Goal: Task Accomplishment & Management: Manage account settings

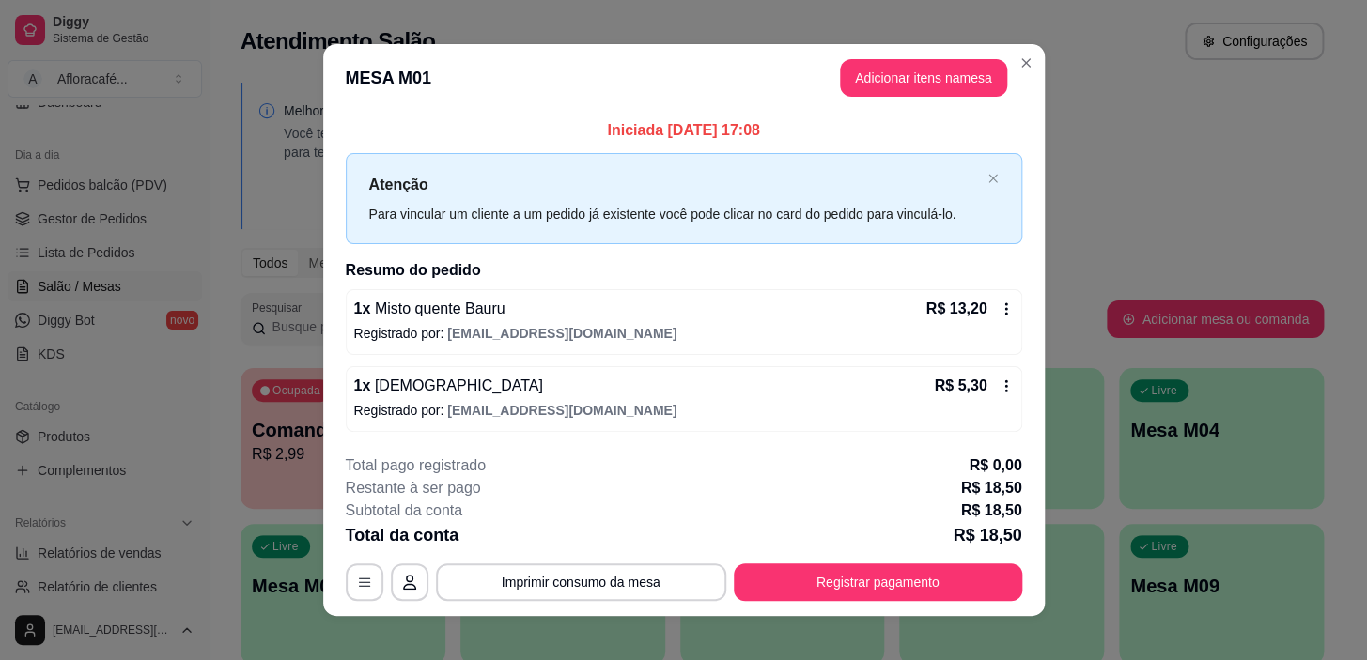
scroll to position [16, 0]
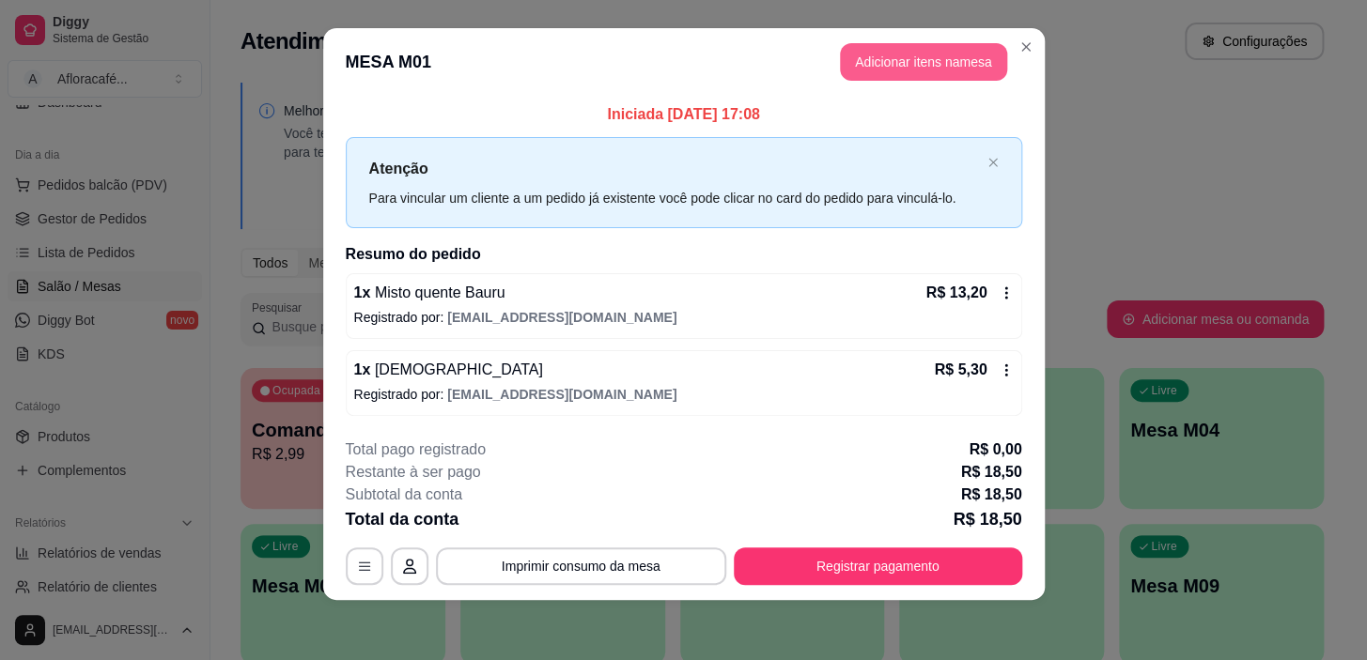
click at [899, 52] on button "Adicionar itens na mesa" at bounding box center [923, 62] width 167 height 38
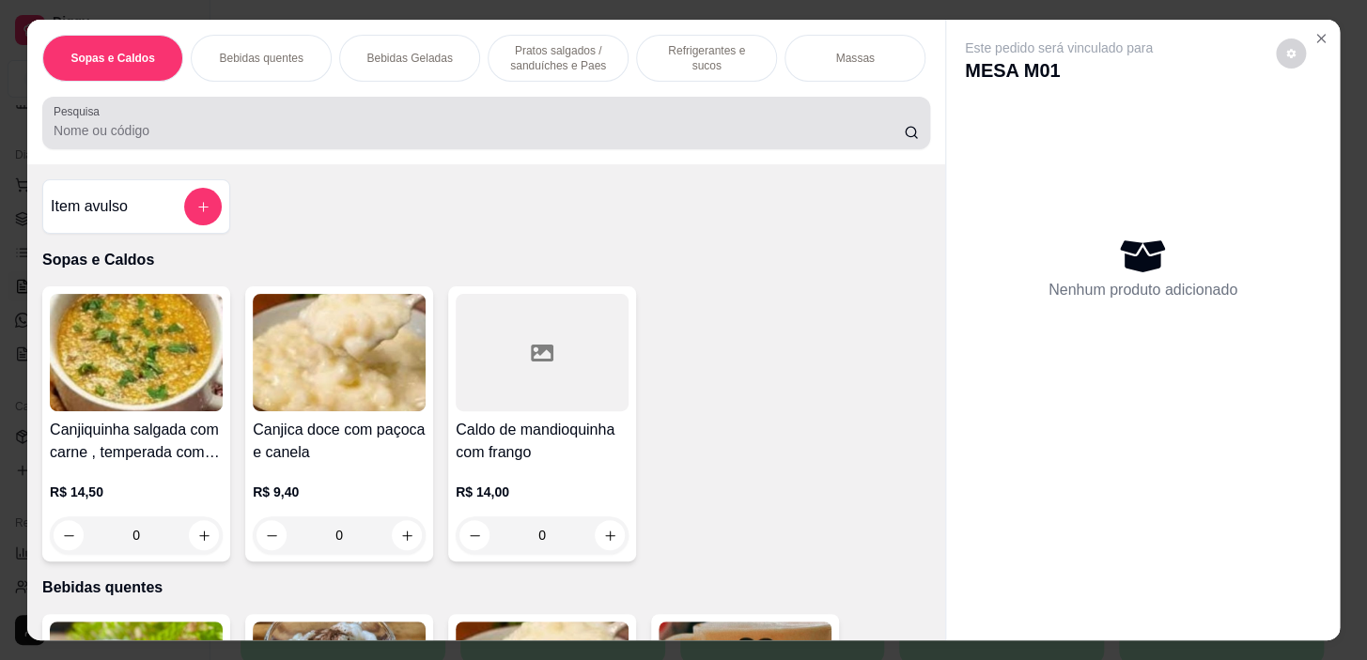
click at [695, 136] on input "Pesquisa" at bounding box center [479, 130] width 850 height 19
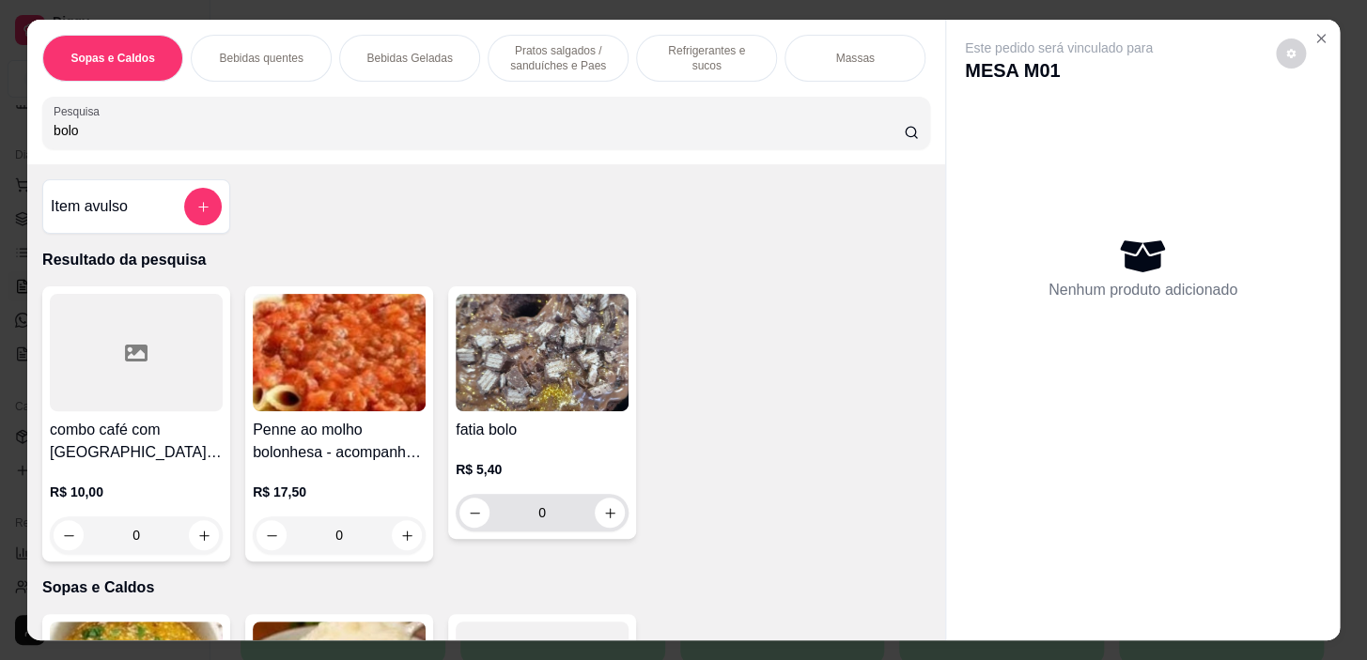
type input "bolo"
click at [595, 532] on div "0" at bounding box center [541, 513] width 165 height 38
click at [603, 516] on icon "increase-product-quantity" at bounding box center [610, 513] width 14 height 14
type input "1"
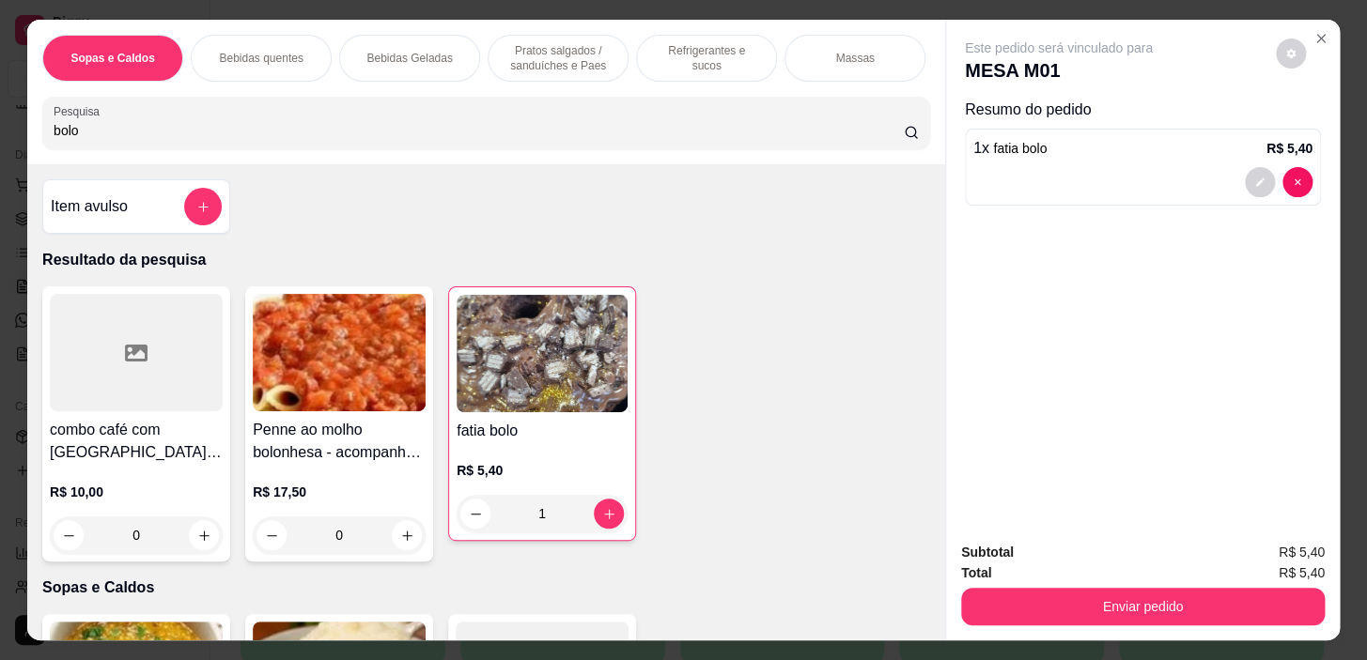
click at [1104, 622] on div "Subtotal R$ 5,40 Total R$ 5,40 Enviar pedido" at bounding box center [1143, 584] width 394 height 114
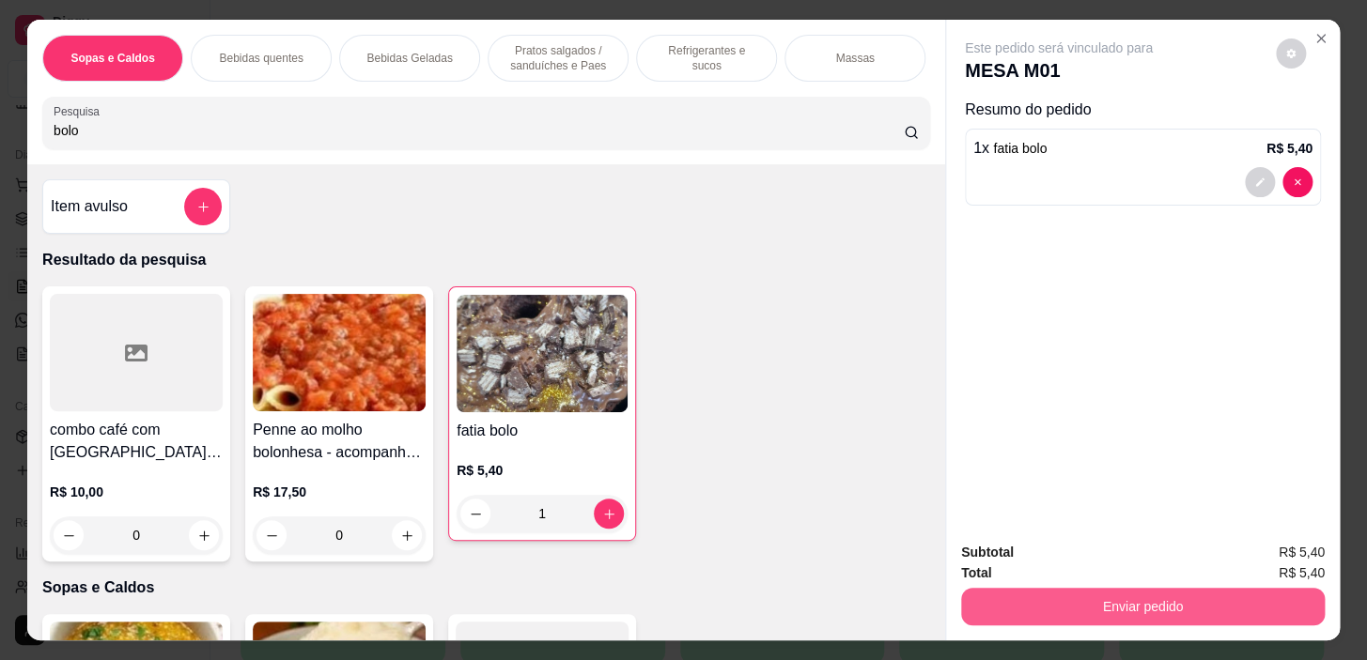
click at [1053, 599] on button "Enviar pedido" at bounding box center [1143, 607] width 364 height 38
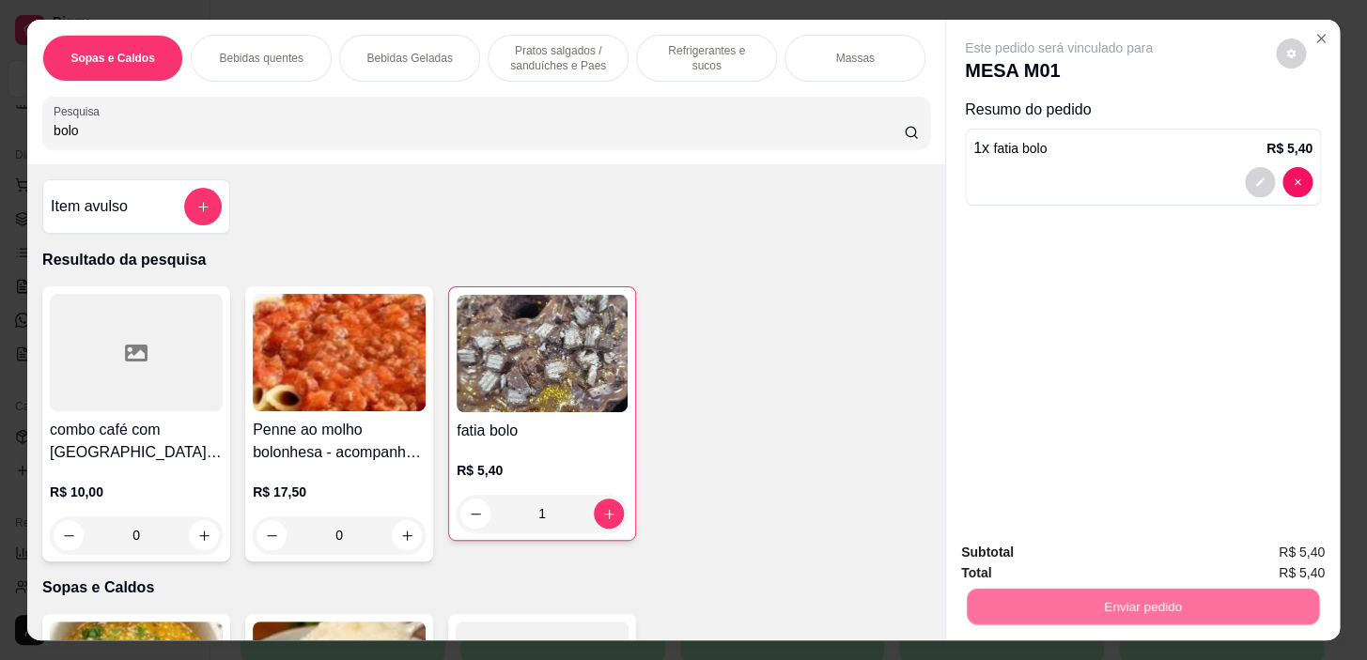
click at [1027, 540] on button "Não registrar e enviar pedido" at bounding box center [1080, 553] width 190 height 35
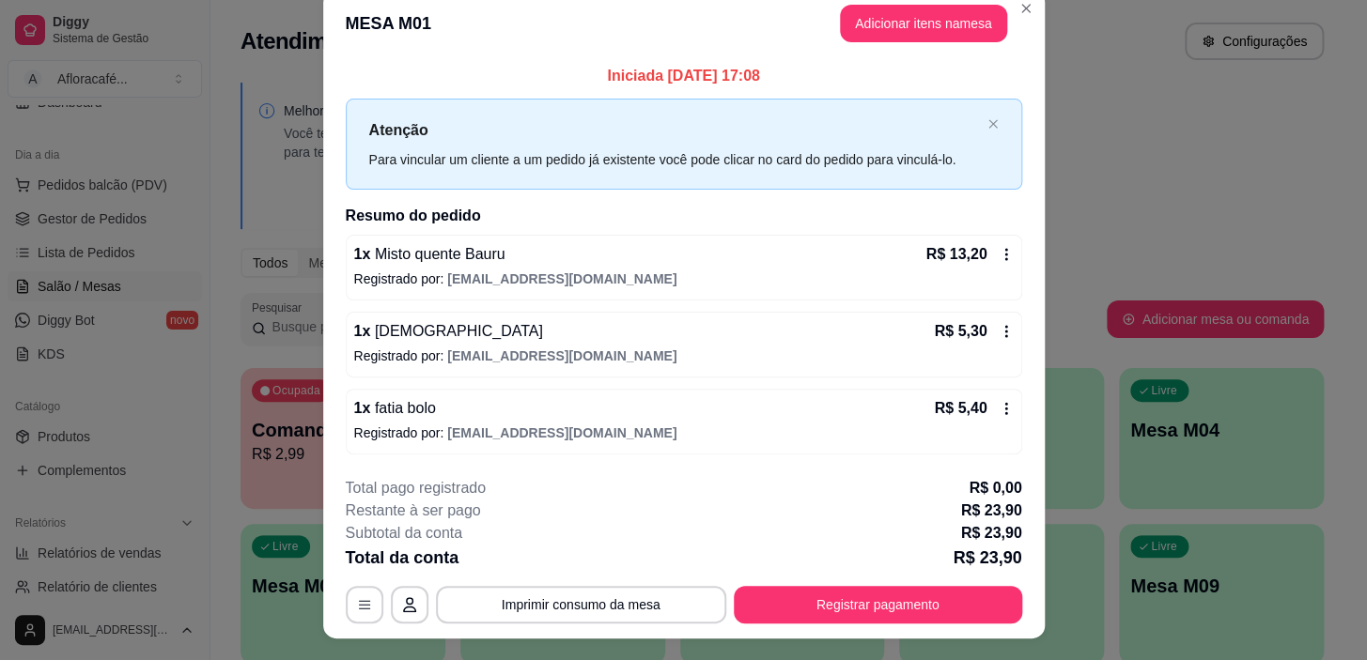
scroll to position [0, 0]
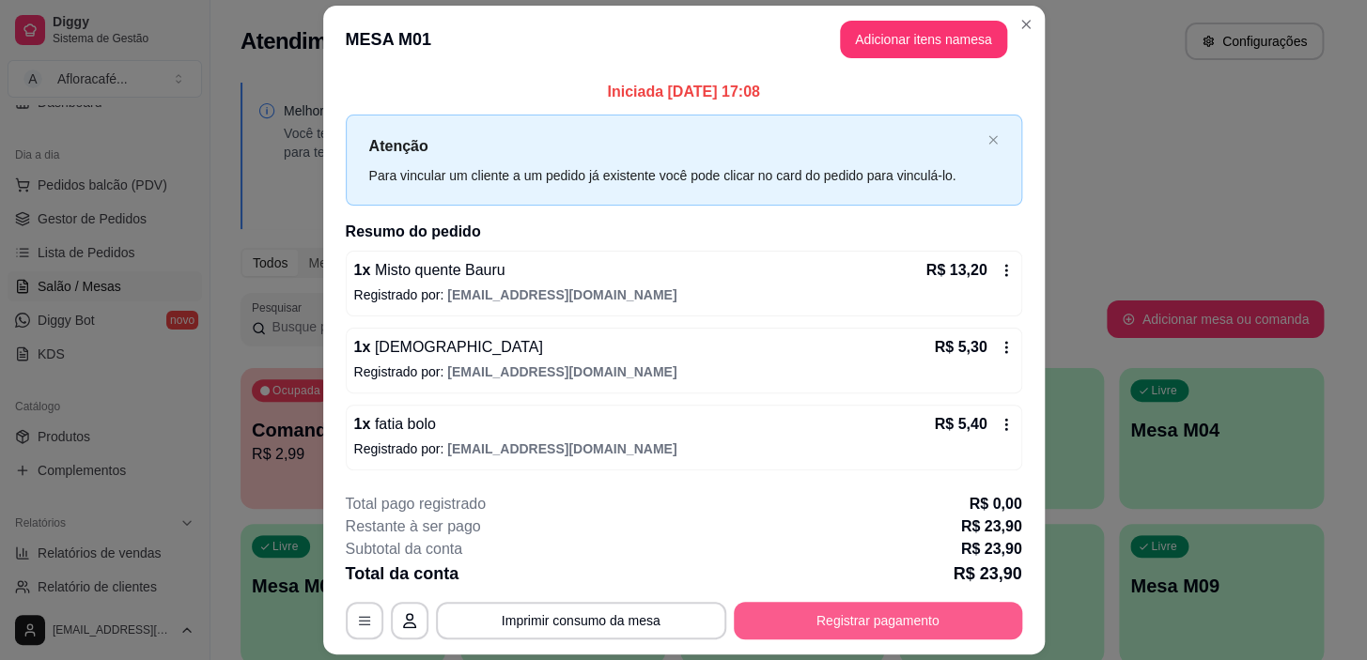
click at [932, 617] on button "Registrar pagamento" at bounding box center [878, 621] width 288 height 38
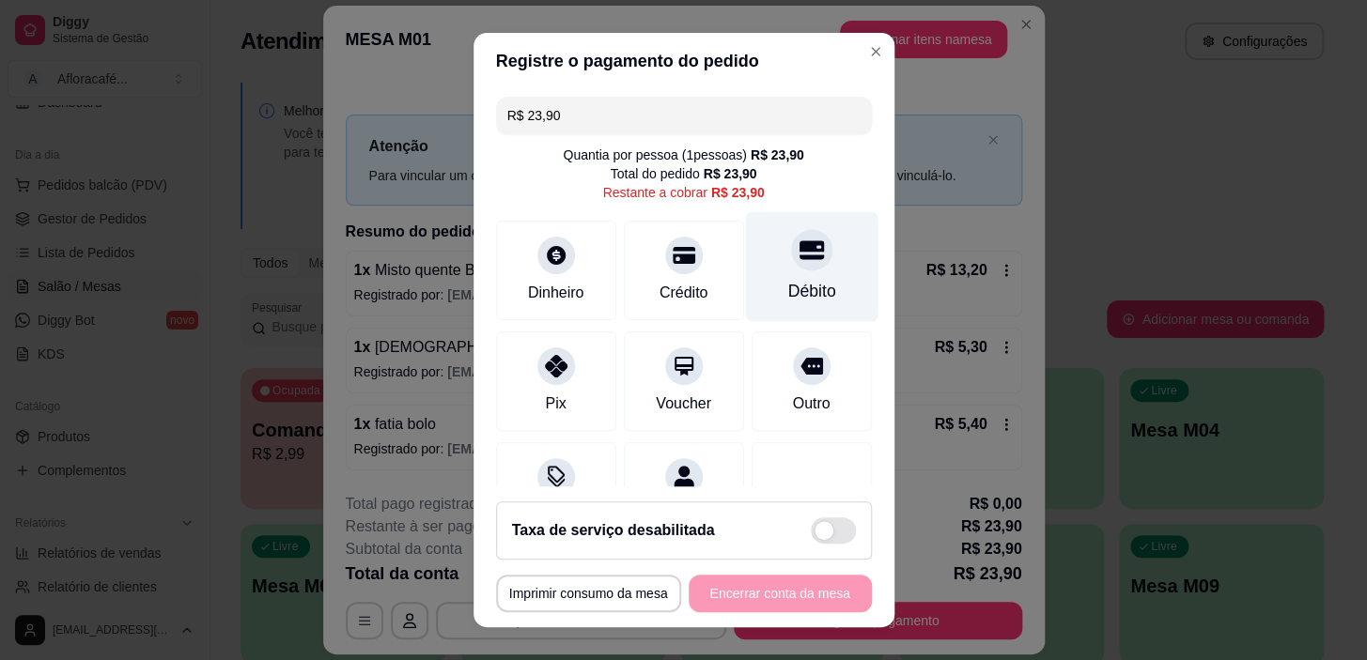
click at [810, 256] on div "Débito" at bounding box center [811, 267] width 132 height 110
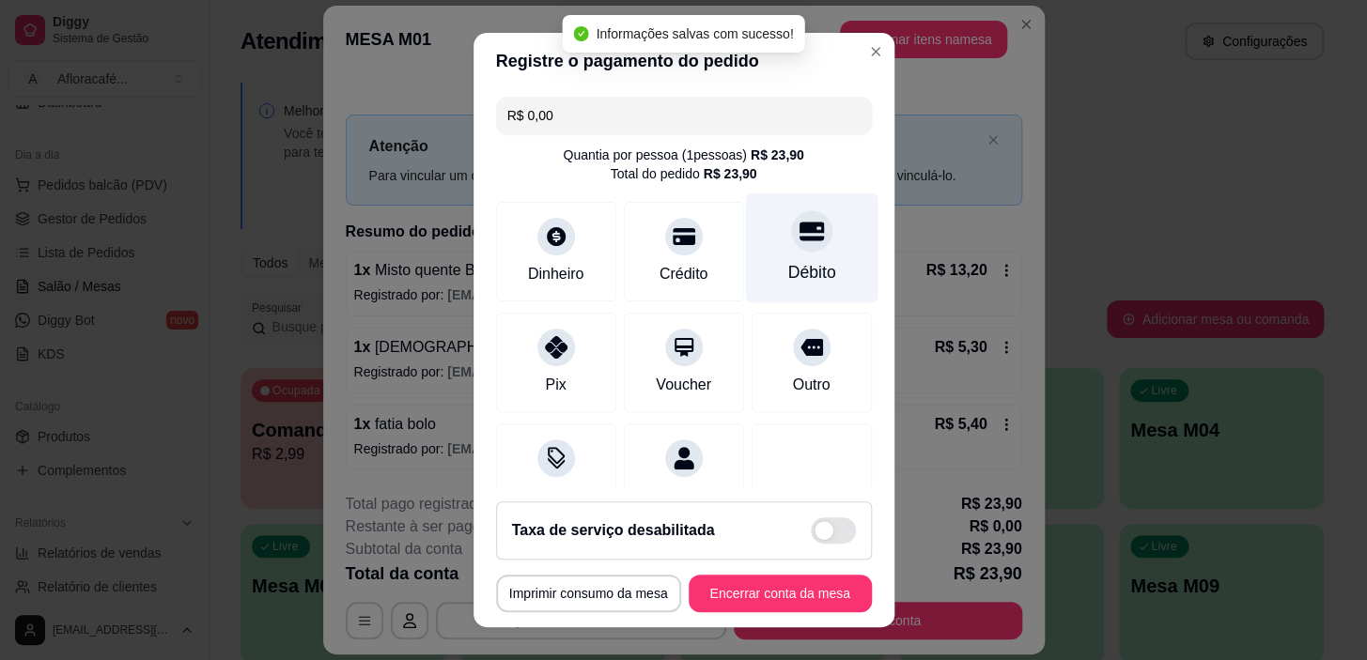
type input "R$ 0,00"
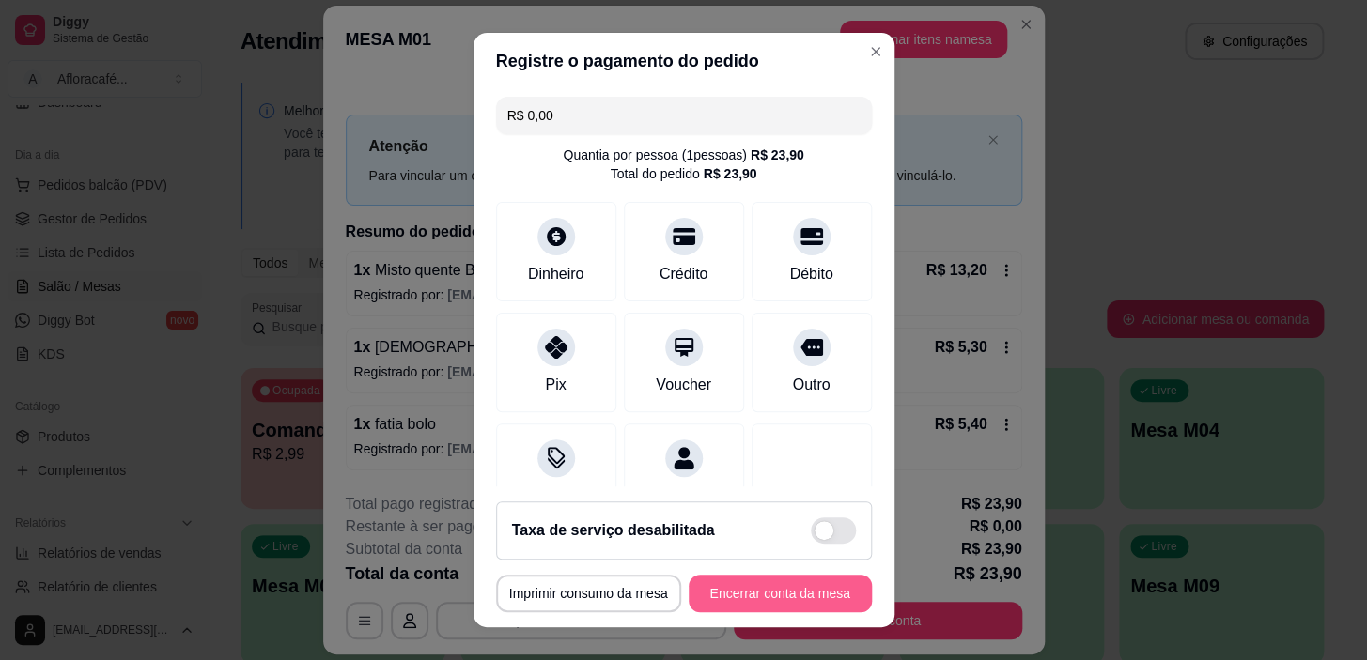
click at [741, 573] on footer "**********" at bounding box center [683, 557] width 421 height 141
click at [738, 590] on button "Encerrar conta da mesa" at bounding box center [780, 593] width 178 height 37
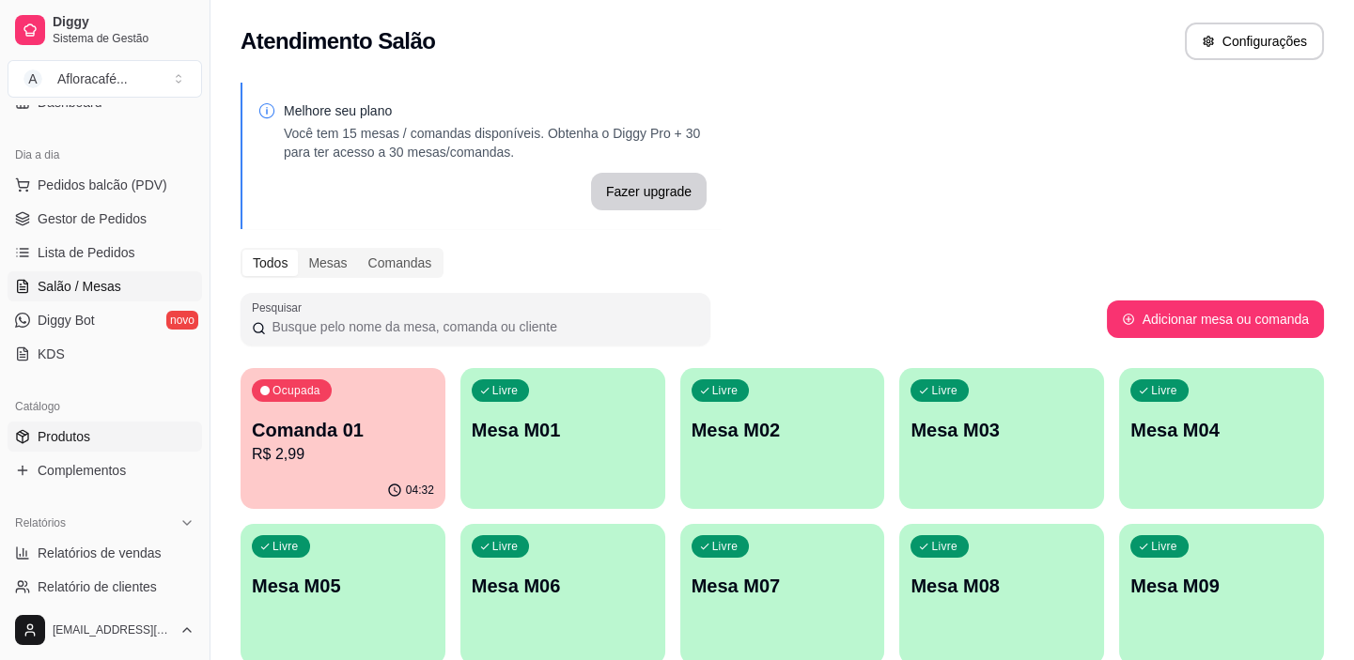
click at [168, 432] on link "Produtos" at bounding box center [105, 437] width 194 height 30
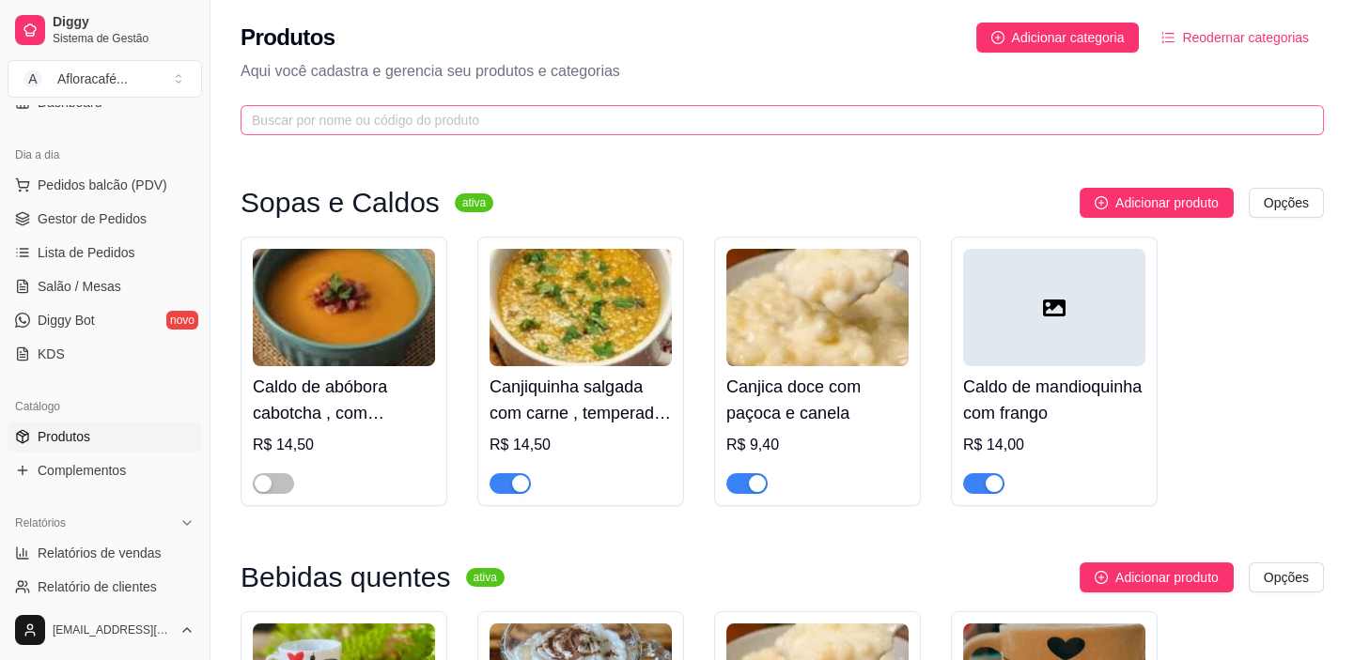
click at [609, 134] on span at bounding box center [781, 120] width 1083 height 30
click at [35, 281] on link "Salão / Mesas" at bounding box center [105, 286] width 194 height 30
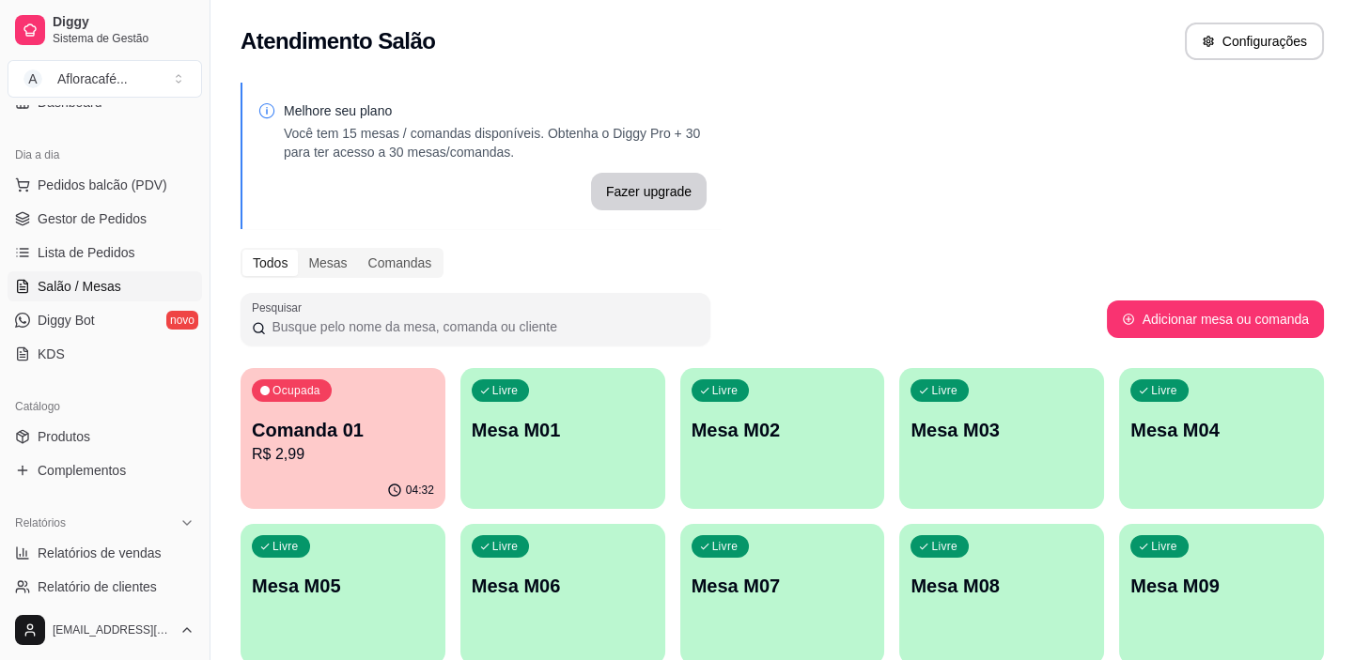
click at [826, 463] on div "Livre Mesa M02" at bounding box center [782, 427] width 205 height 118
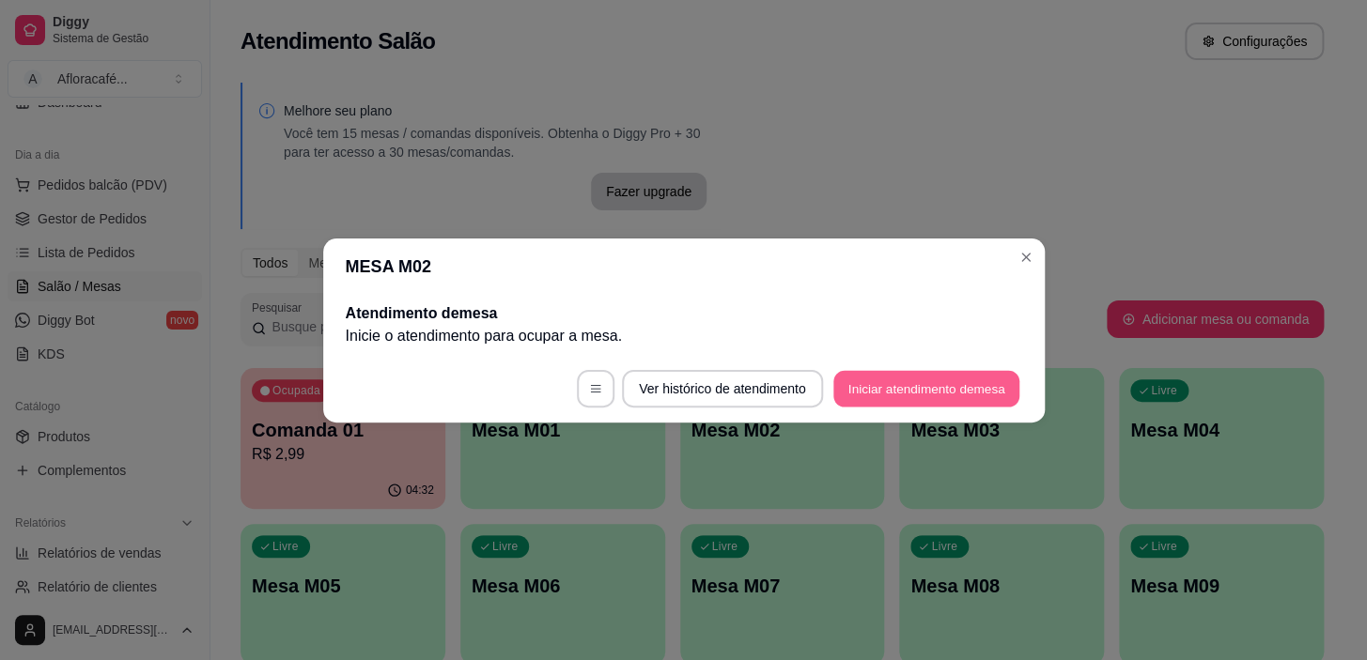
click at [910, 394] on button "Iniciar atendimento de mesa" at bounding box center [926, 388] width 186 height 37
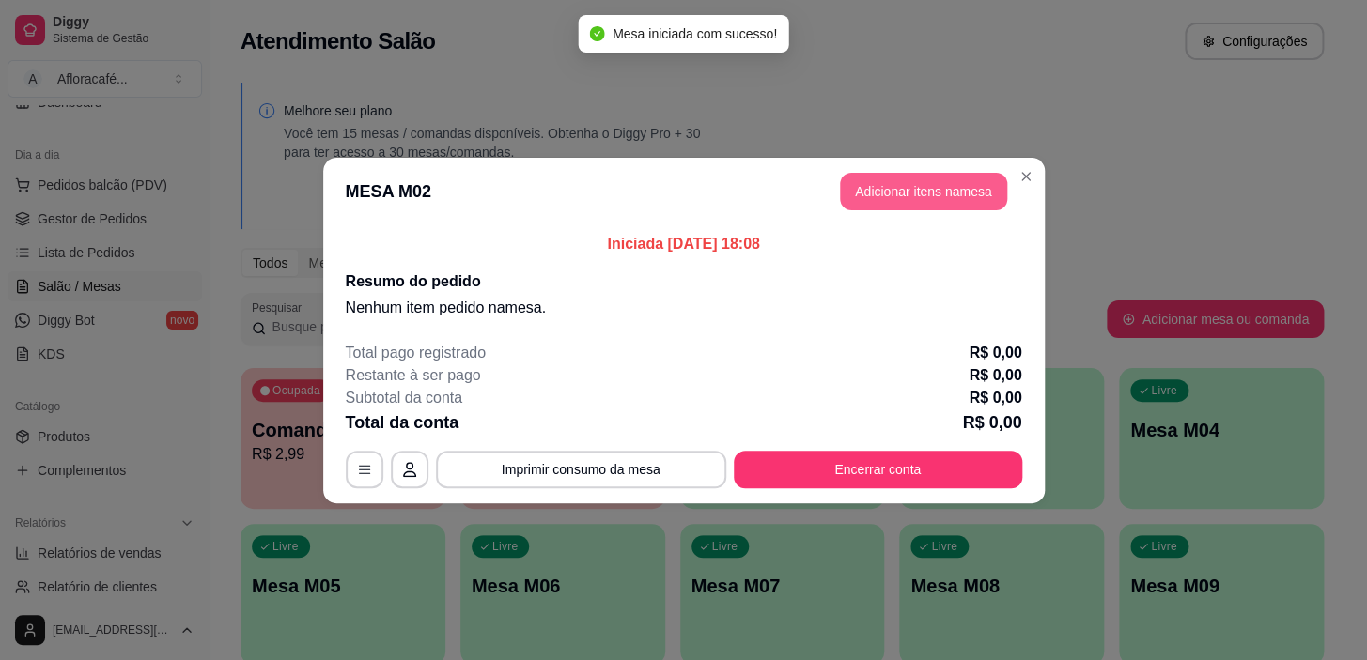
click at [912, 187] on button "Adicionar itens na mesa" at bounding box center [923, 192] width 167 height 38
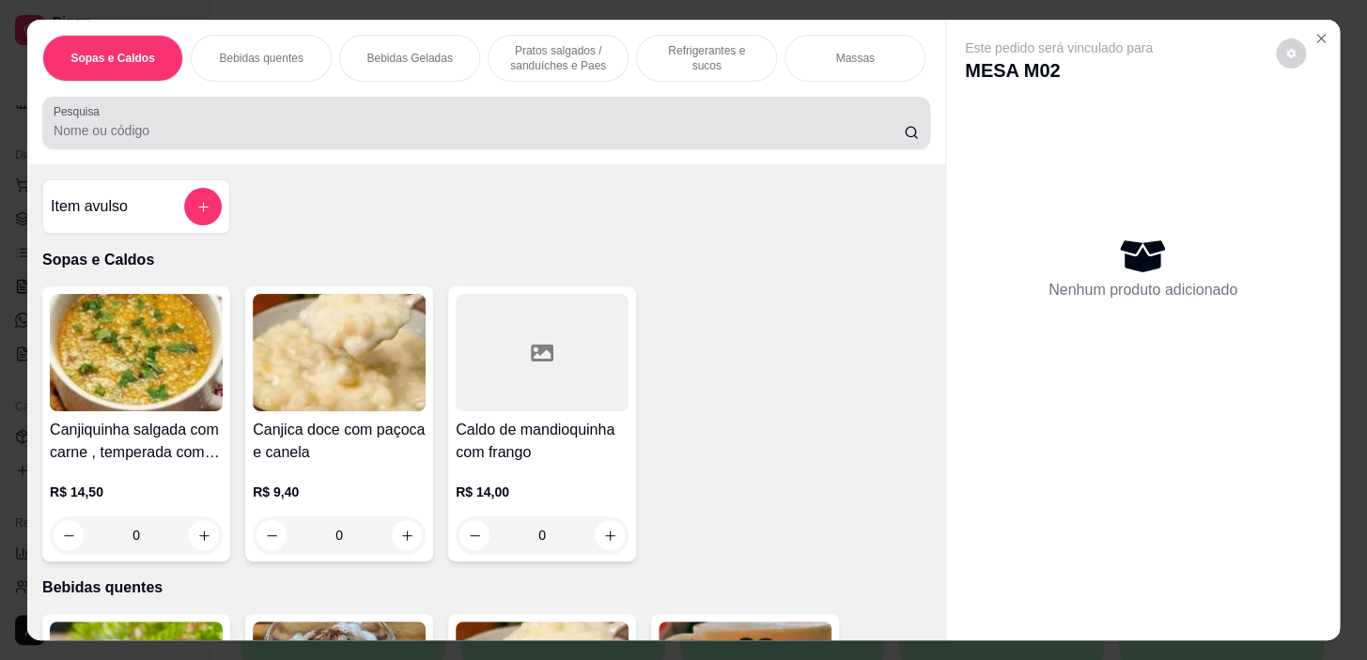
click at [751, 122] on div at bounding box center [486, 123] width 865 height 38
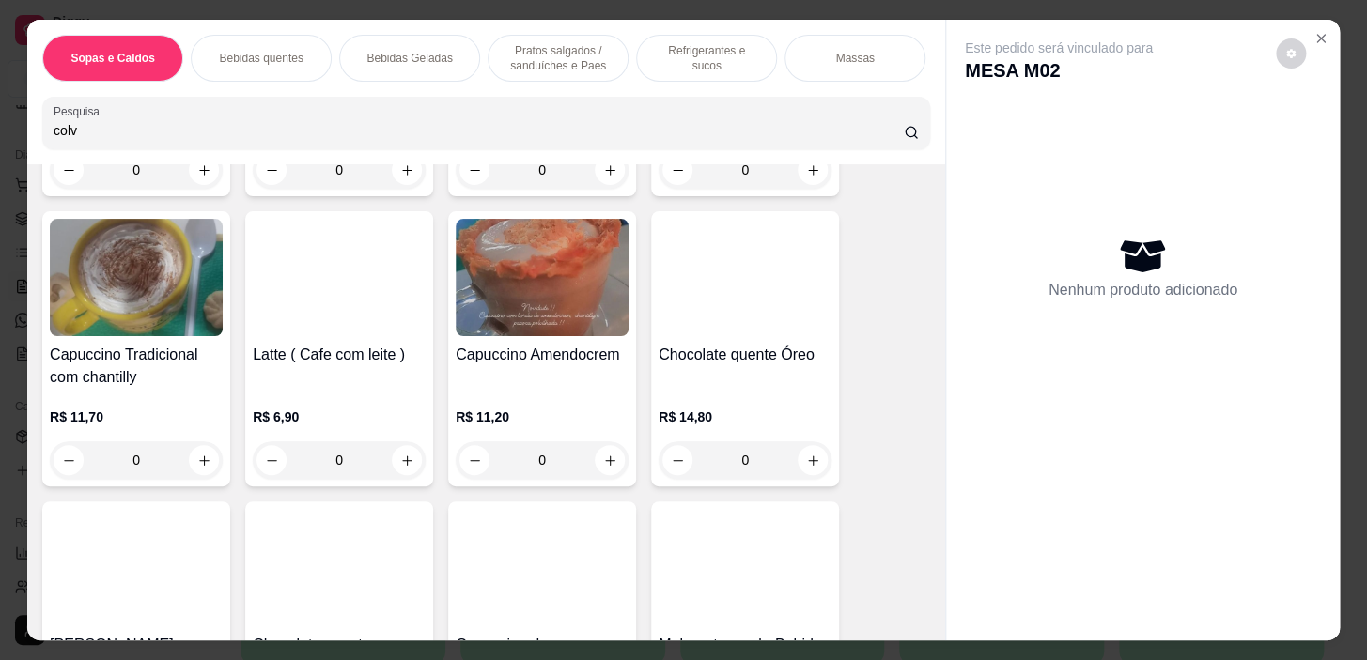
scroll to position [1195, 0]
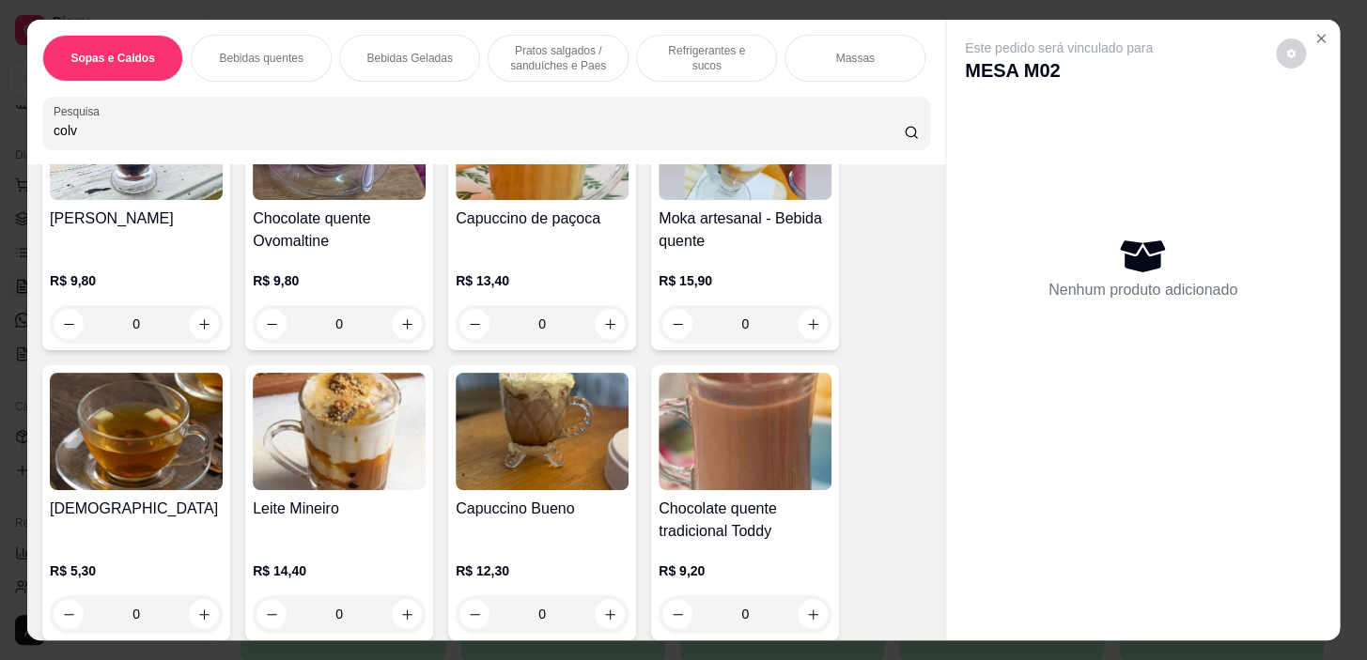
type input "colv"
click at [652, 53] on p "Refrigerantes e sucos" at bounding box center [706, 58] width 109 height 30
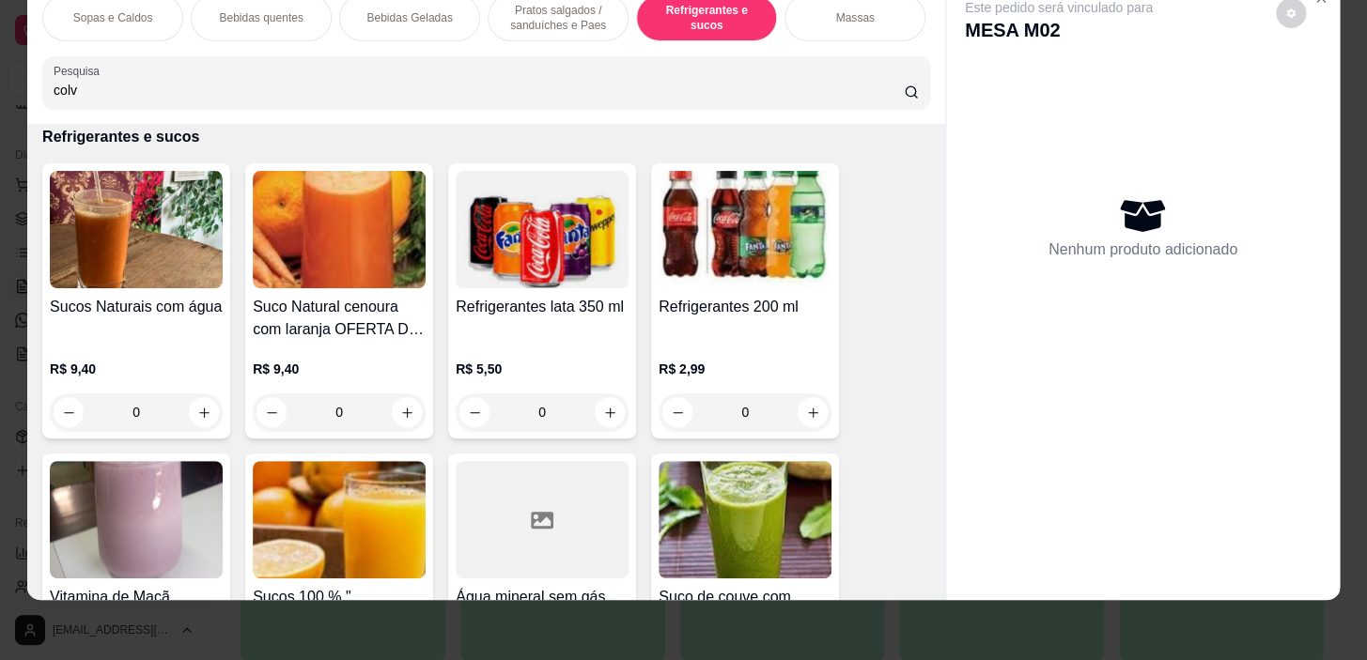
scroll to position [7776, 0]
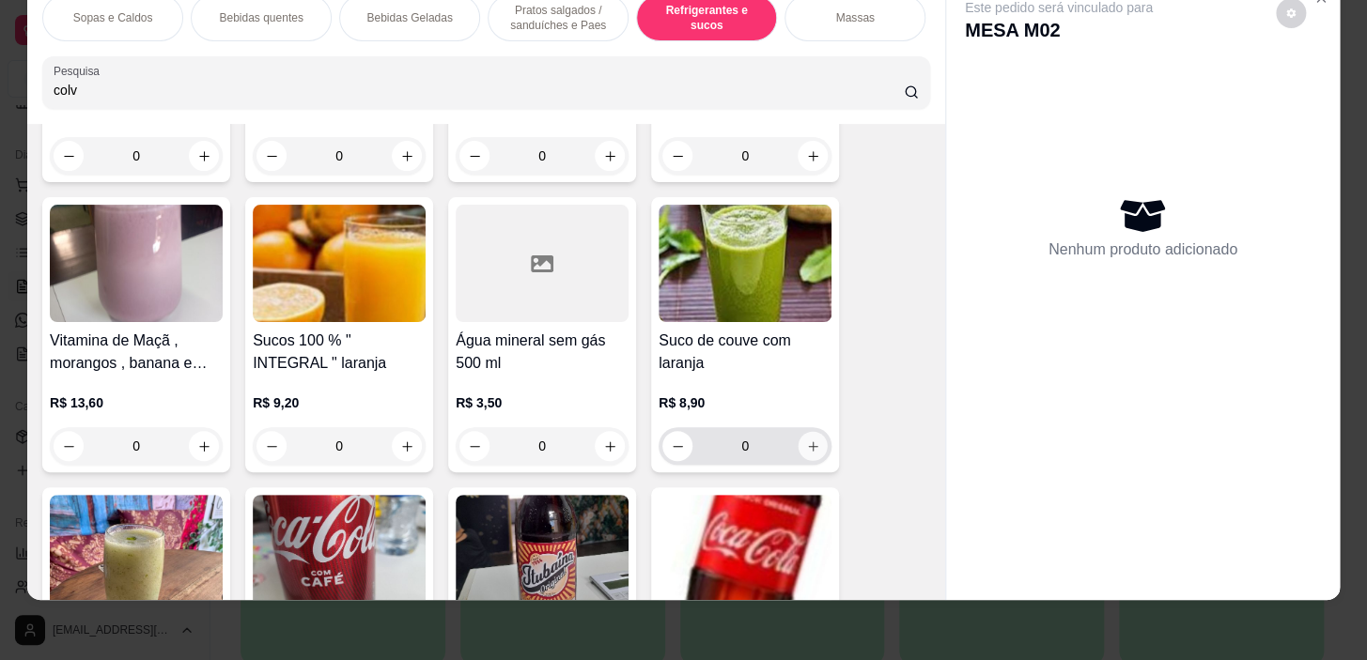
click at [798, 452] on button "increase-product-quantity" at bounding box center [812, 446] width 29 height 29
type input "1"
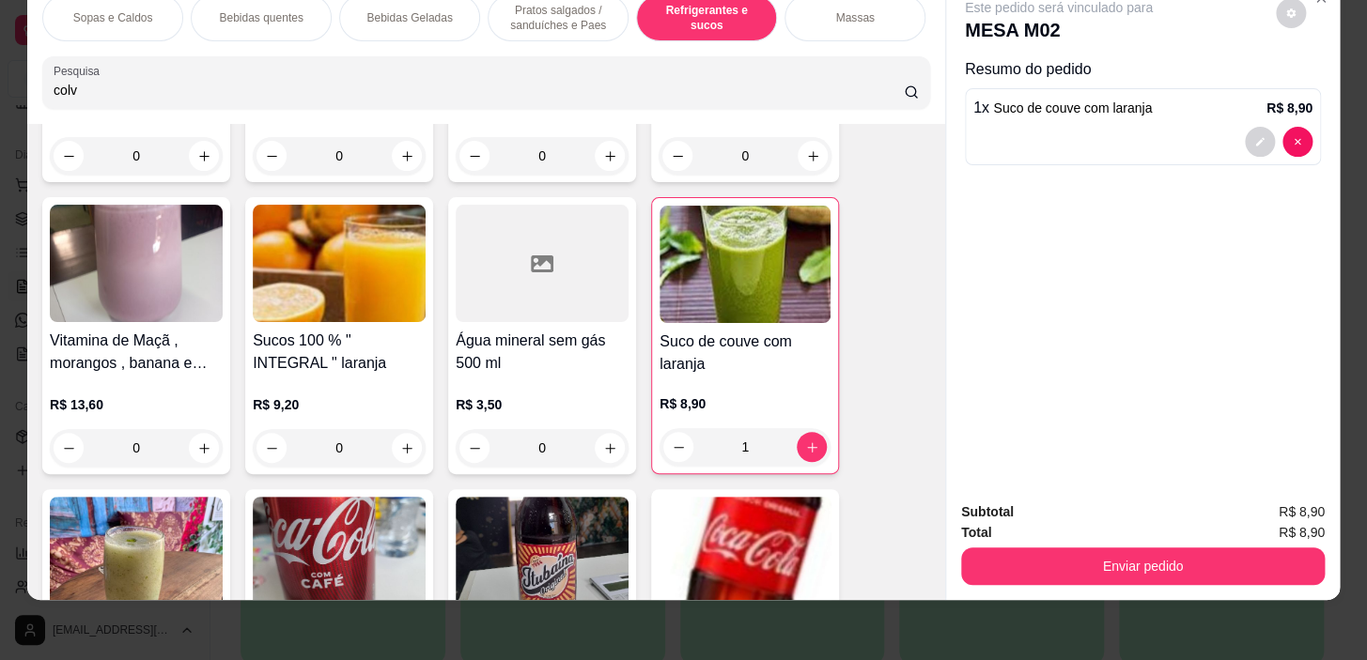
click at [548, 11] on p "Pratos salgados / sanduíches e Paes" at bounding box center [557, 18] width 109 height 30
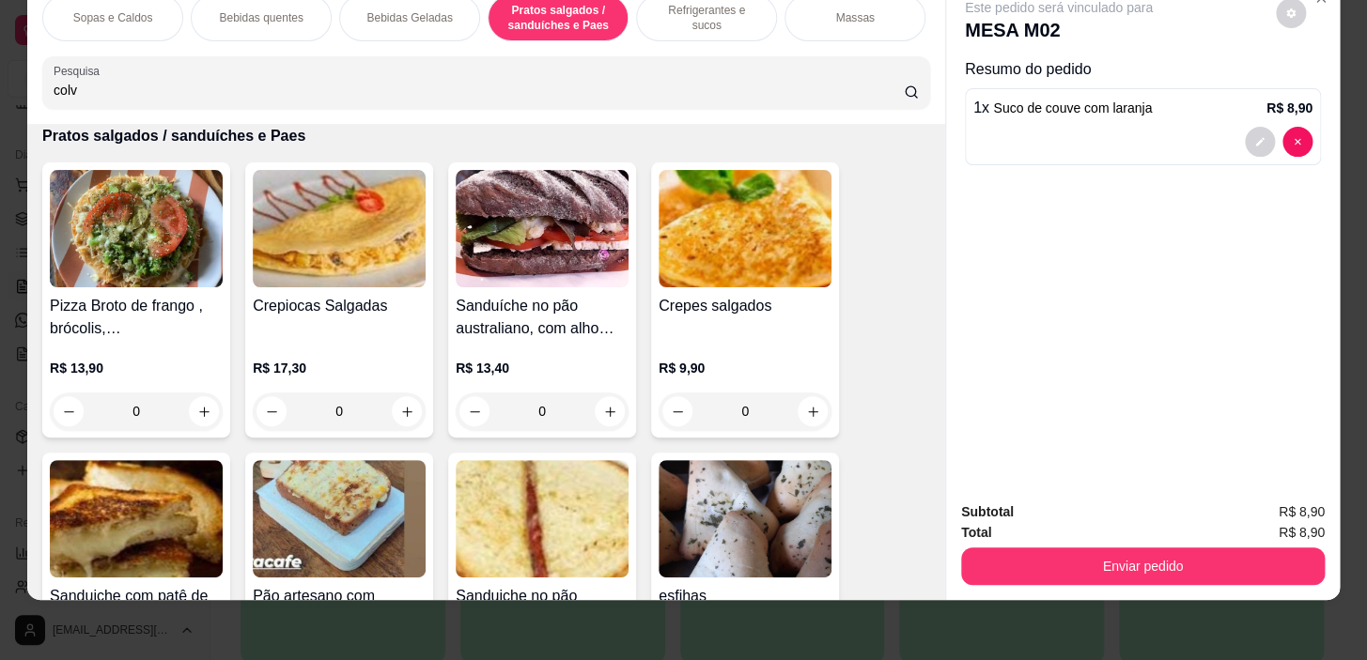
scroll to position [4922, 0]
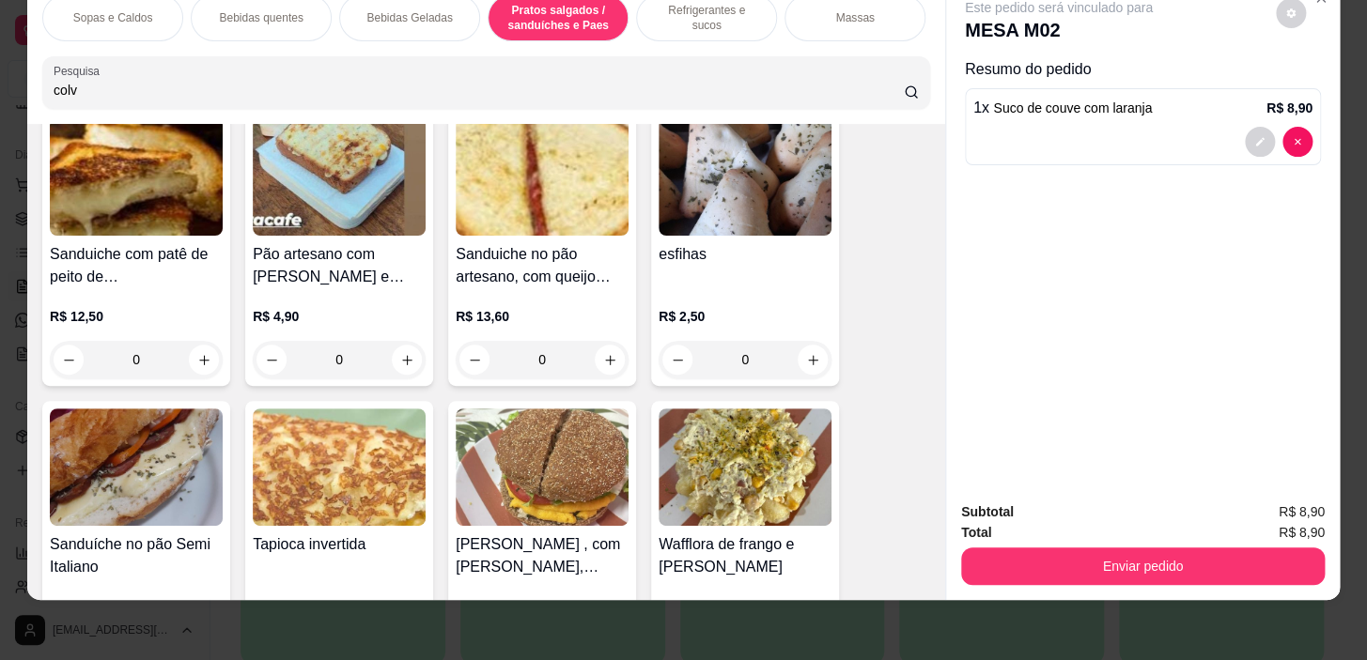
click at [818, 343] on div "0" at bounding box center [744, 360] width 173 height 38
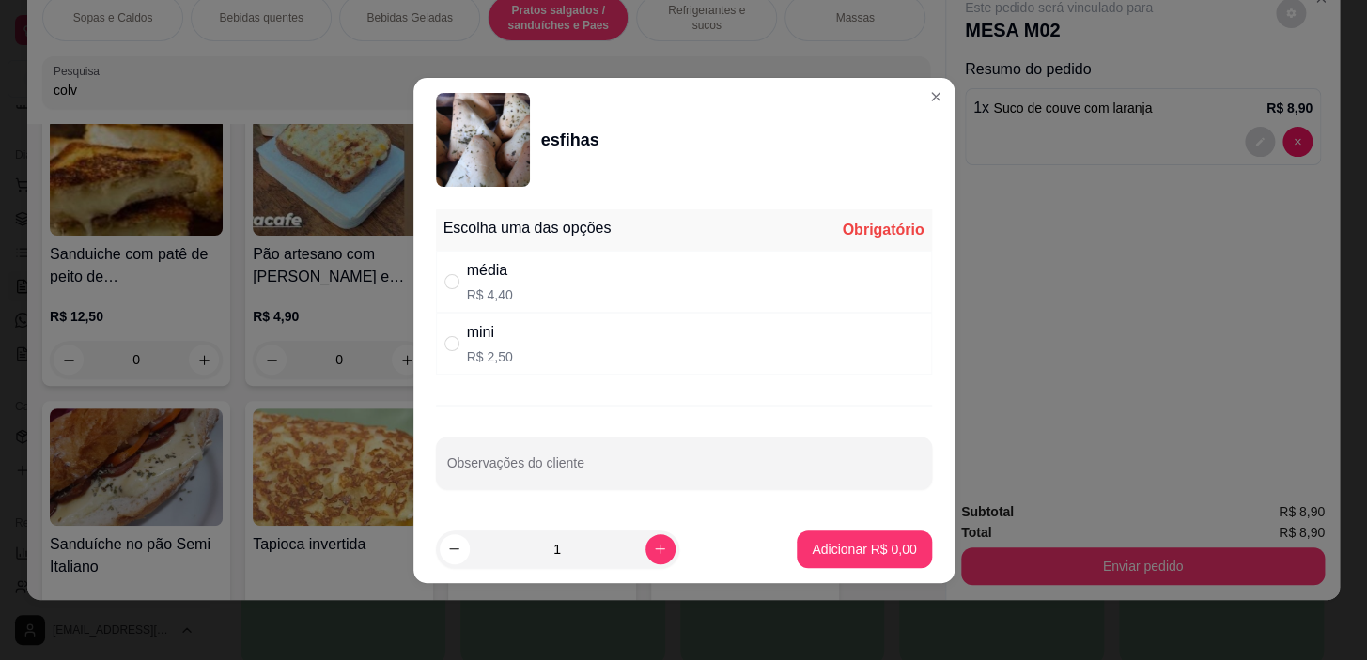
click at [813, 289] on div "média R$ 4,40" at bounding box center [684, 282] width 496 height 62
radio input "true"
drag, startPoint x: 901, startPoint y: 572, endPoint x: 891, endPoint y: 557, distance: 17.7
click at [894, 563] on footer "1 Adicionar R$ 4,40" at bounding box center [683, 550] width 541 height 68
click at [891, 557] on button "Adicionar R$ 4,40" at bounding box center [863, 549] width 131 height 37
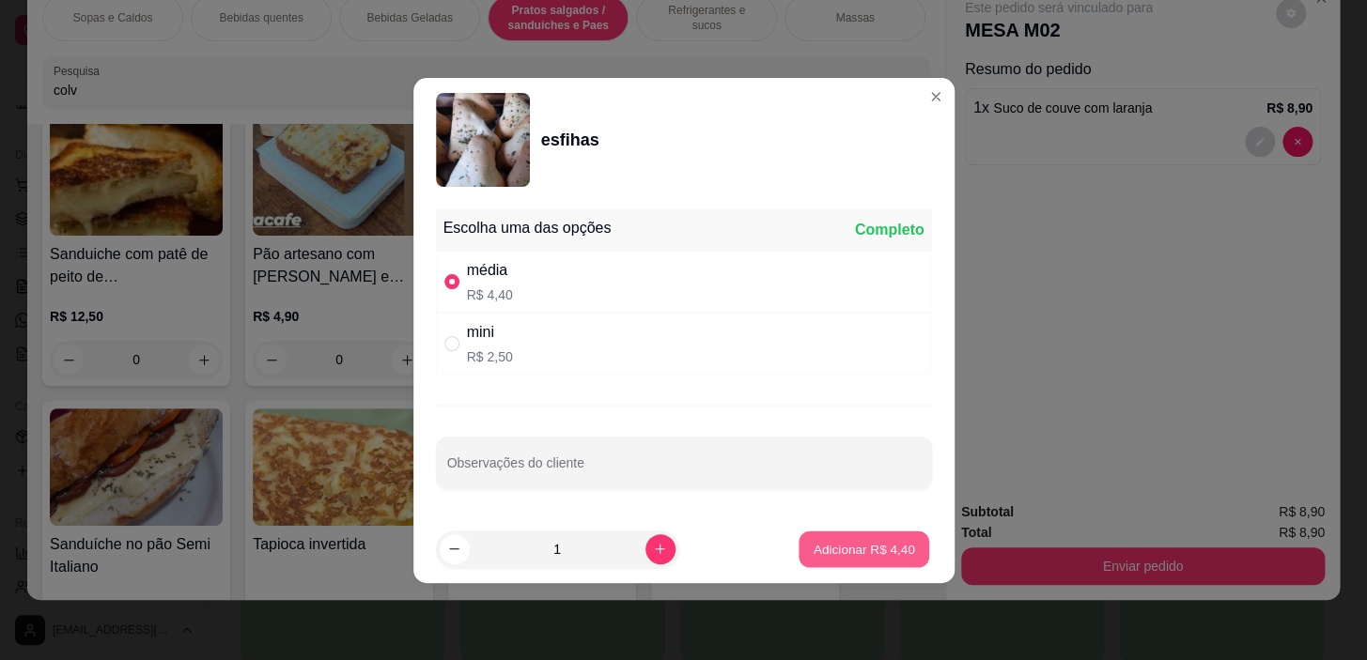
type input "1"
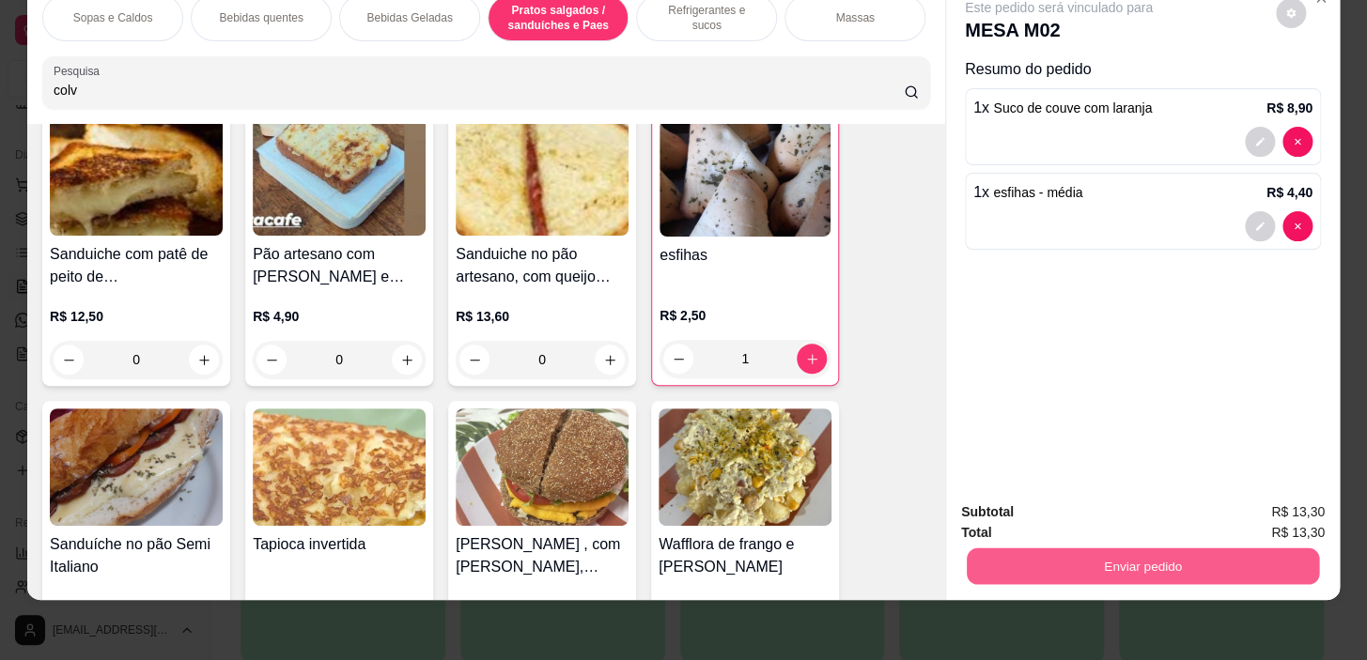
click at [1063, 549] on button "Enviar pedido" at bounding box center [1143, 567] width 352 height 37
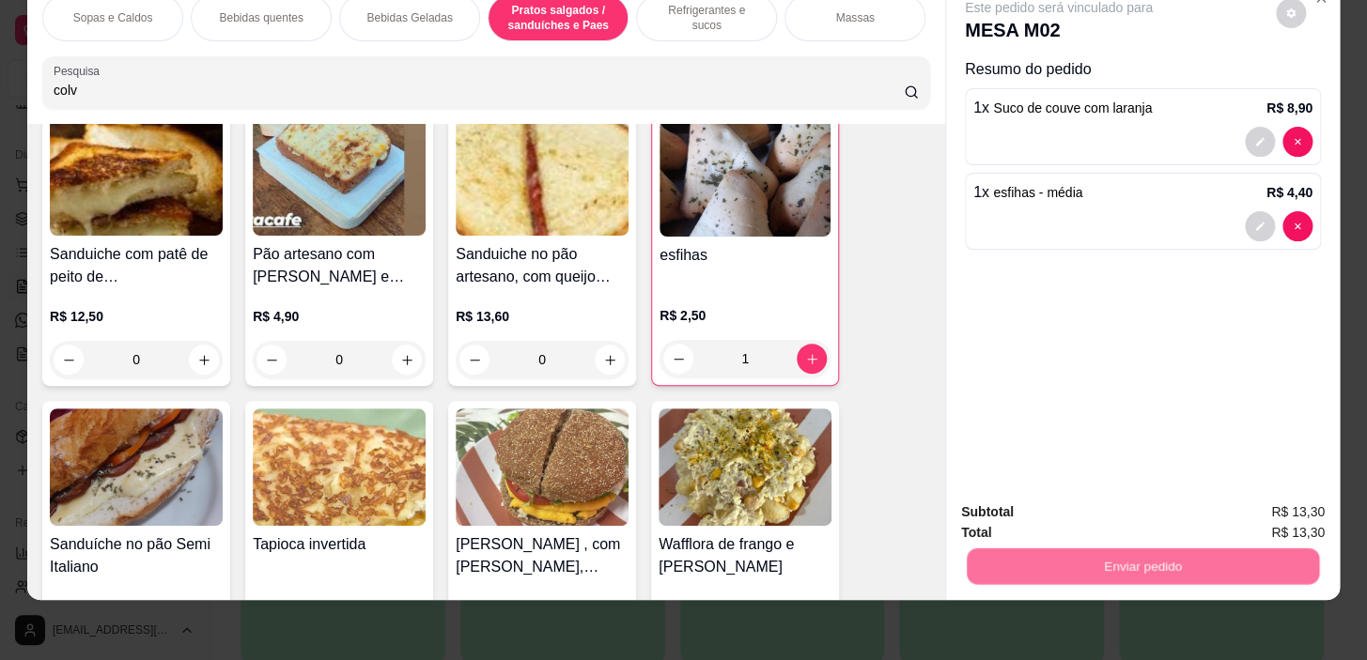
click at [1091, 501] on button "Não registrar e enviar pedido" at bounding box center [1080, 506] width 190 height 35
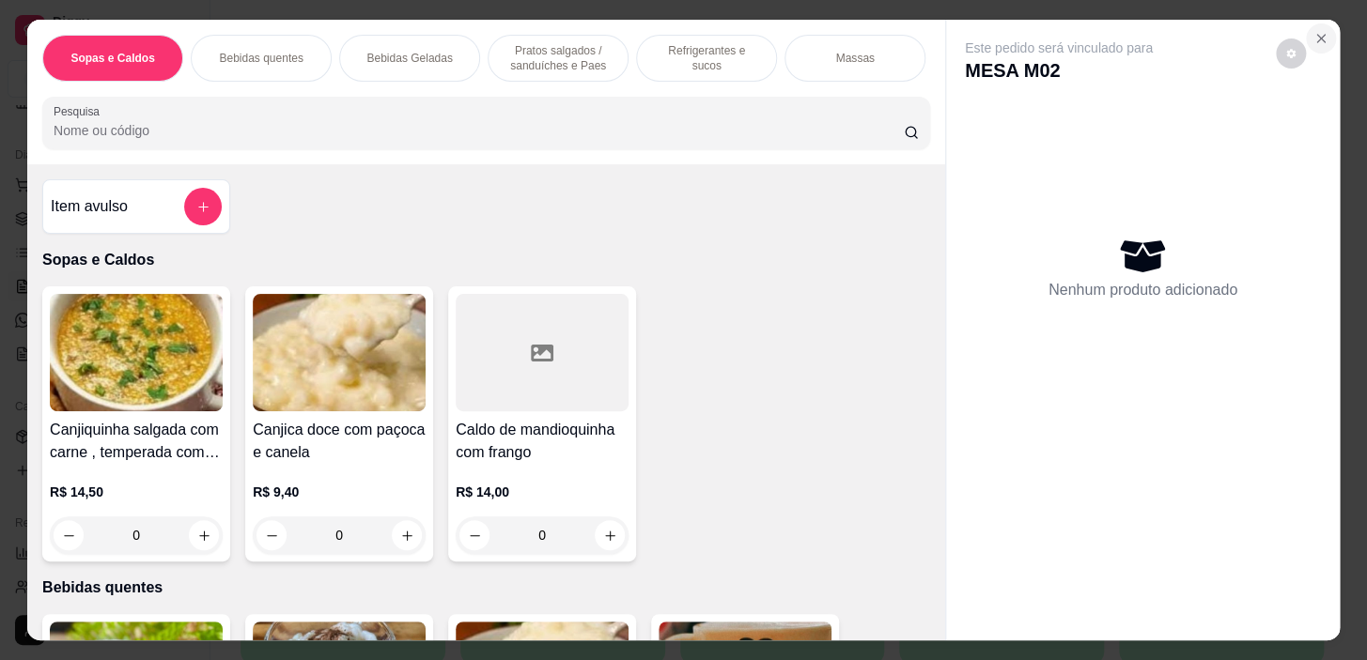
click at [1313, 31] on icon "Close" at bounding box center [1320, 38] width 15 height 15
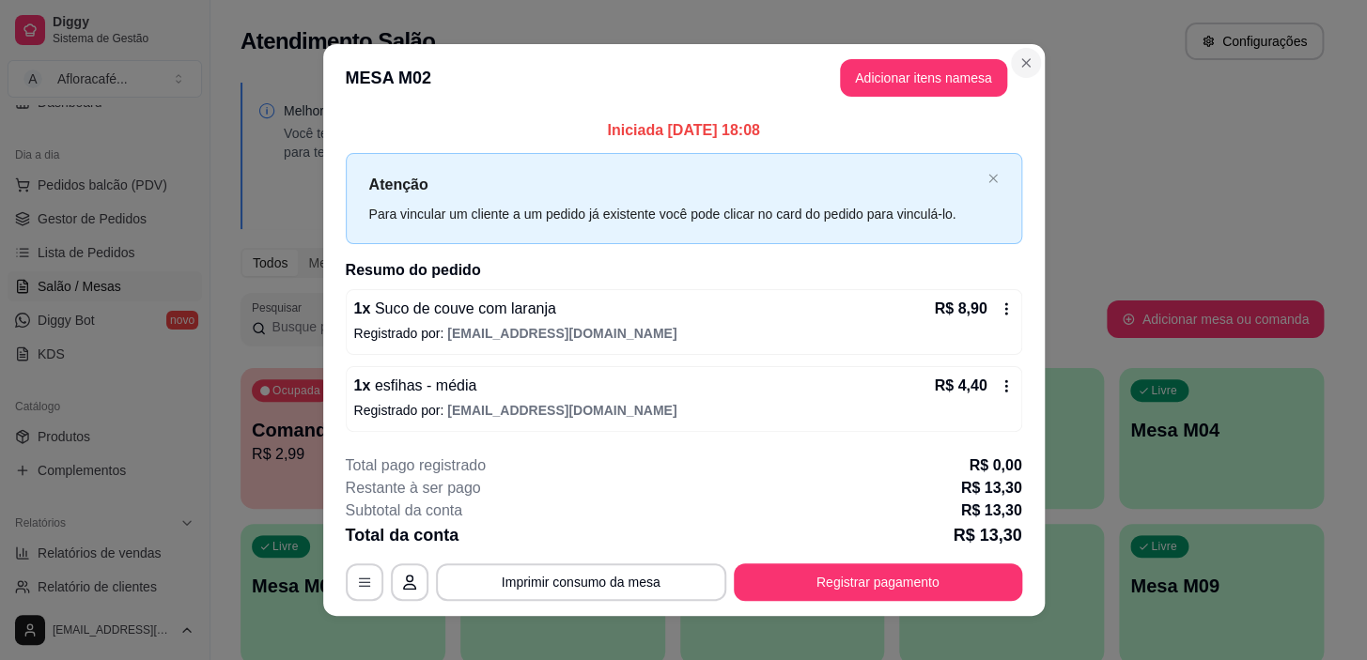
click at [1033, 62] on header "MESA M02 Adicionar itens na mesa" at bounding box center [683, 78] width 721 height 68
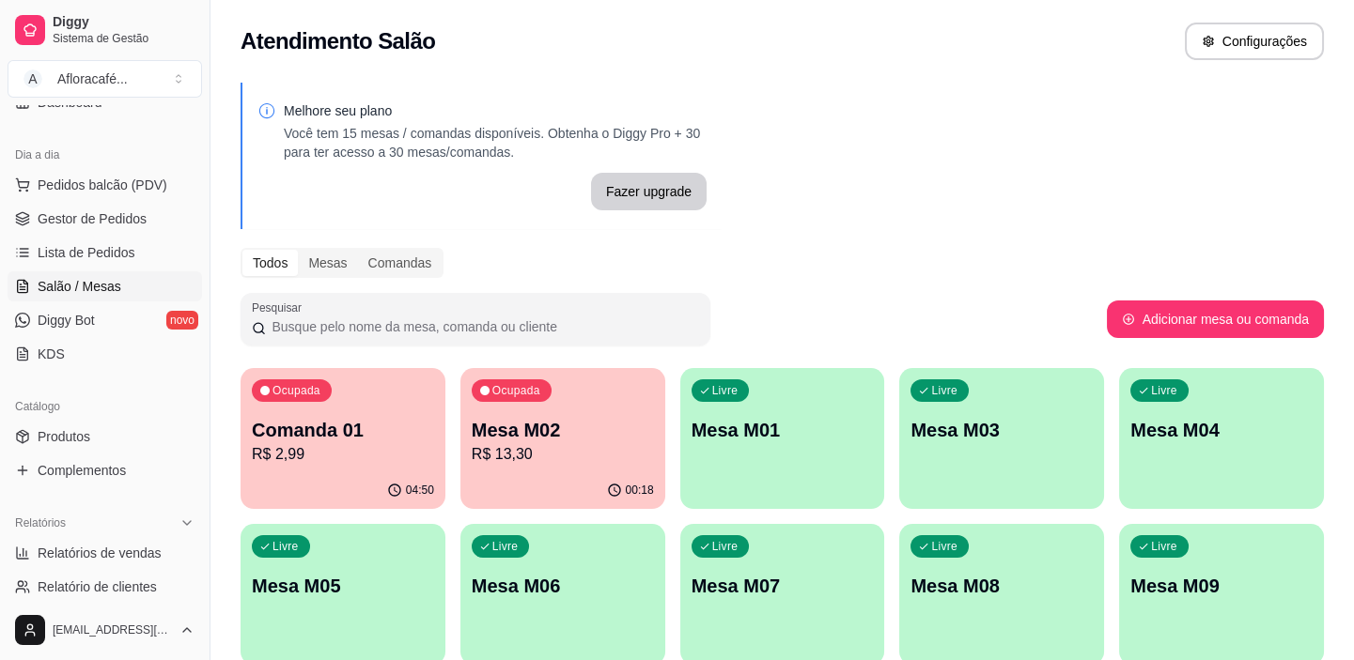
click at [723, 439] on p "Mesa M01" at bounding box center [782, 430] width 182 height 26
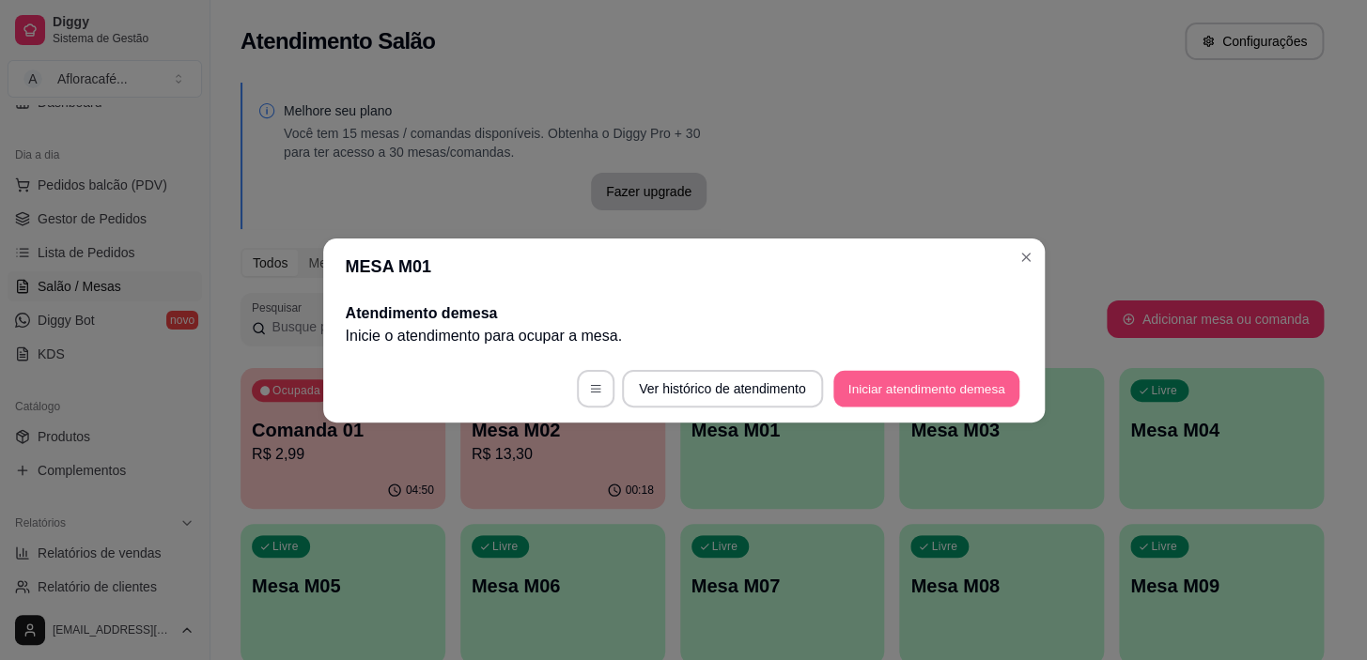
click at [863, 393] on button "Iniciar atendimento de mesa" at bounding box center [926, 388] width 186 height 37
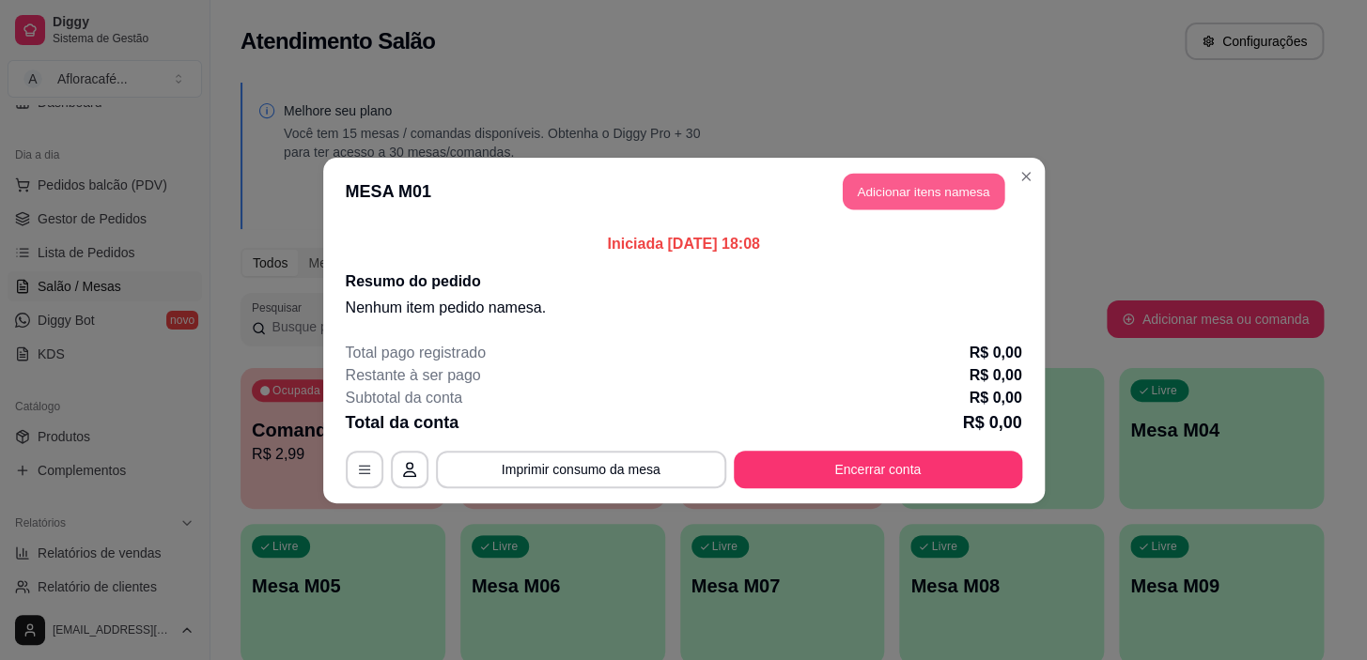
click at [1004, 183] on header "MESA M01 Adicionar itens na mesa" at bounding box center [683, 192] width 721 height 68
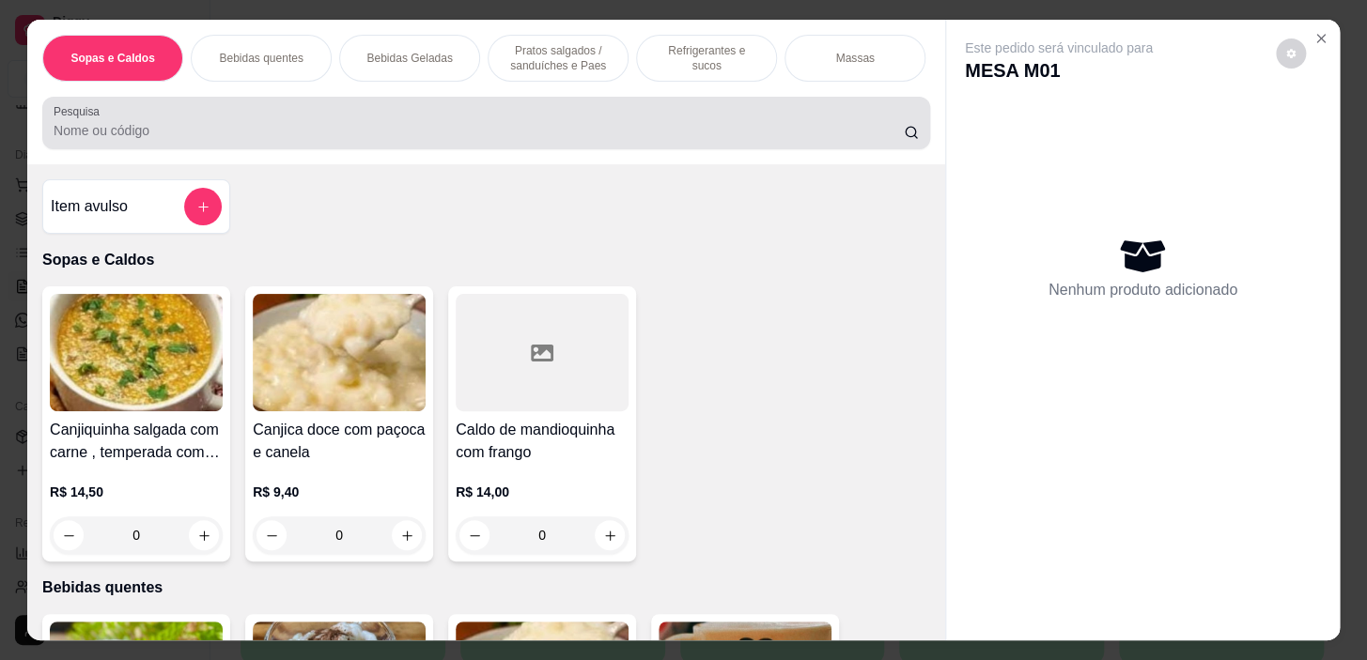
click at [515, 117] on div at bounding box center [486, 123] width 865 height 38
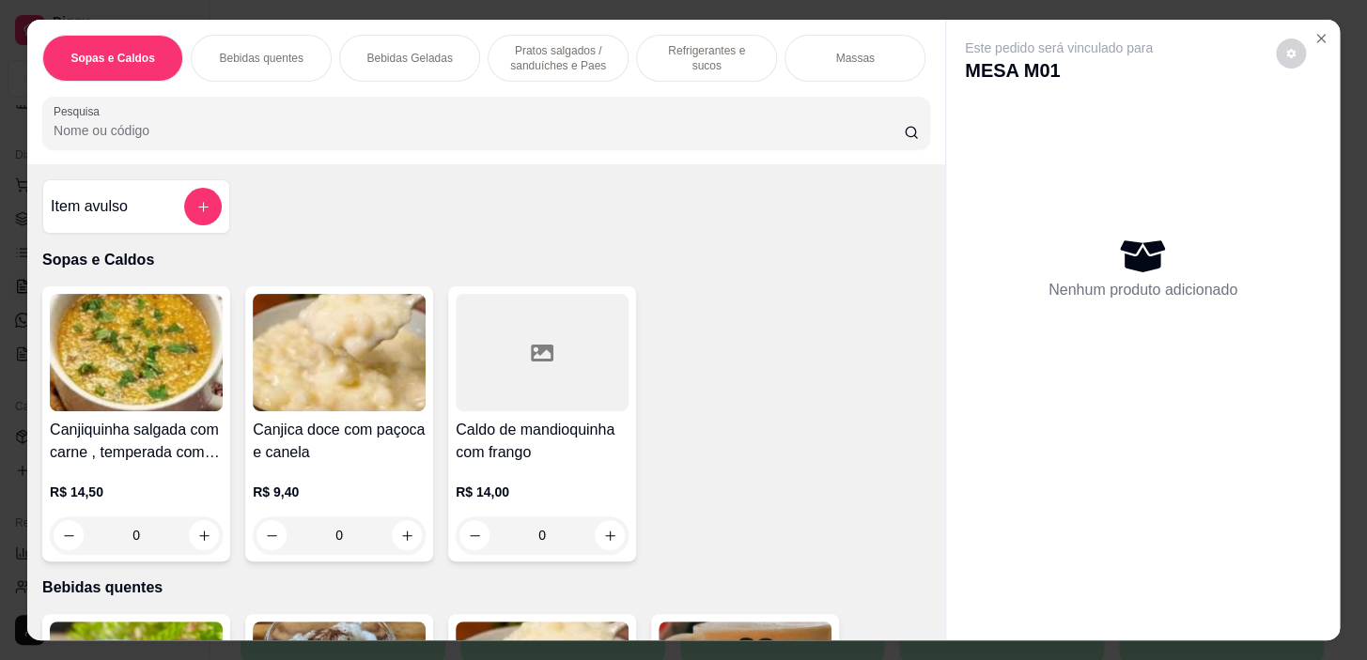
click at [501, 140] on input "Pesquisa" at bounding box center [479, 130] width 850 height 19
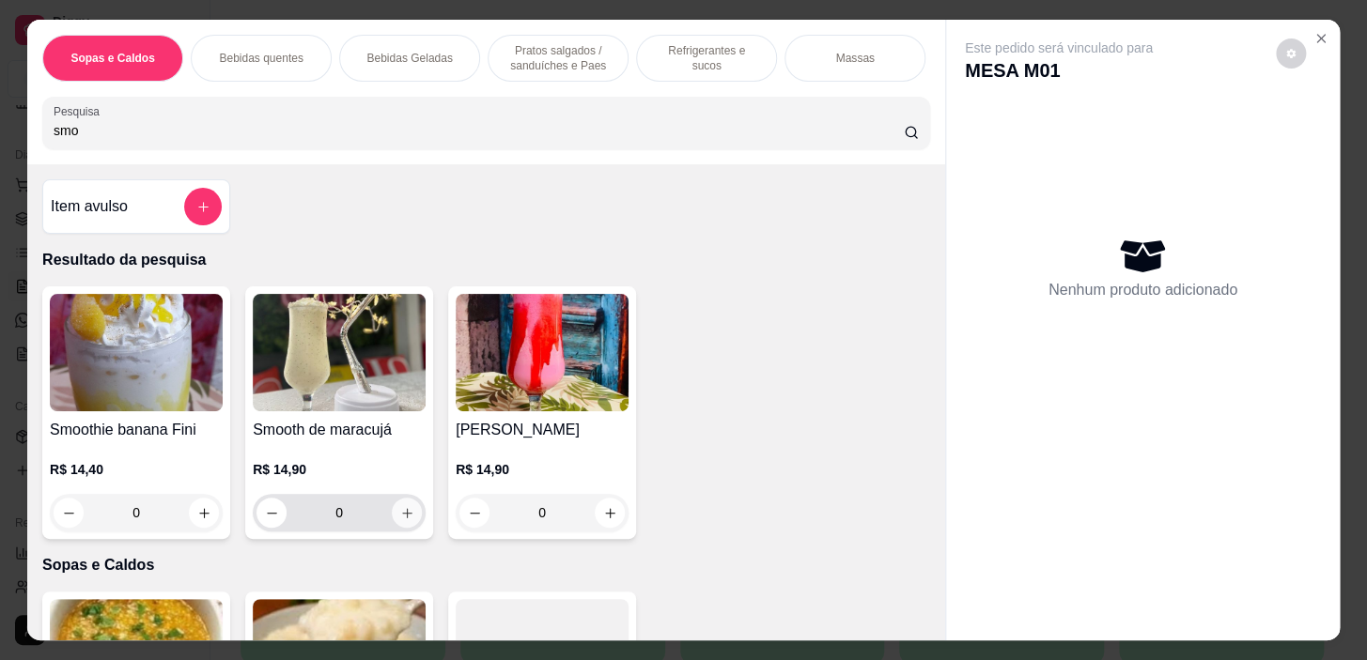
type input "smo"
click at [400, 517] on icon "increase-product-quantity" at bounding box center [407, 513] width 14 height 14
type input "1"
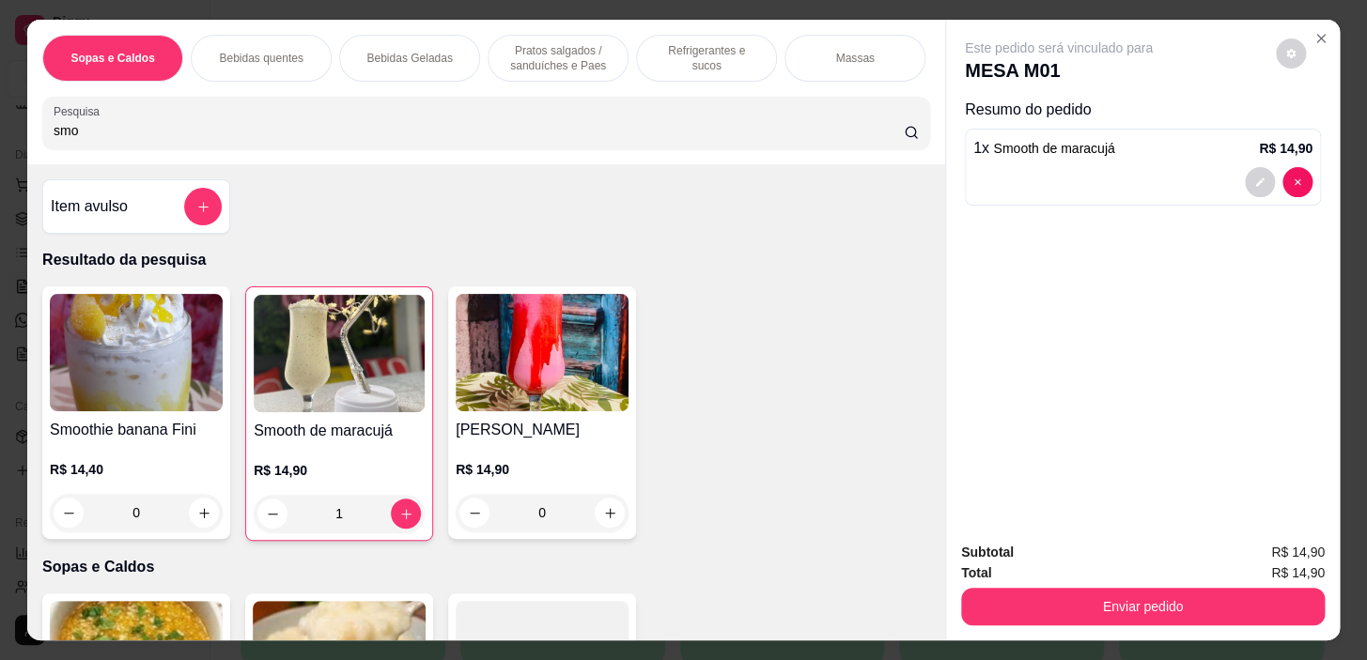
click at [563, 45] on p "Pratos salgados / sanduíches e Paes" at bounding box center [557, 58] width 109 height 30
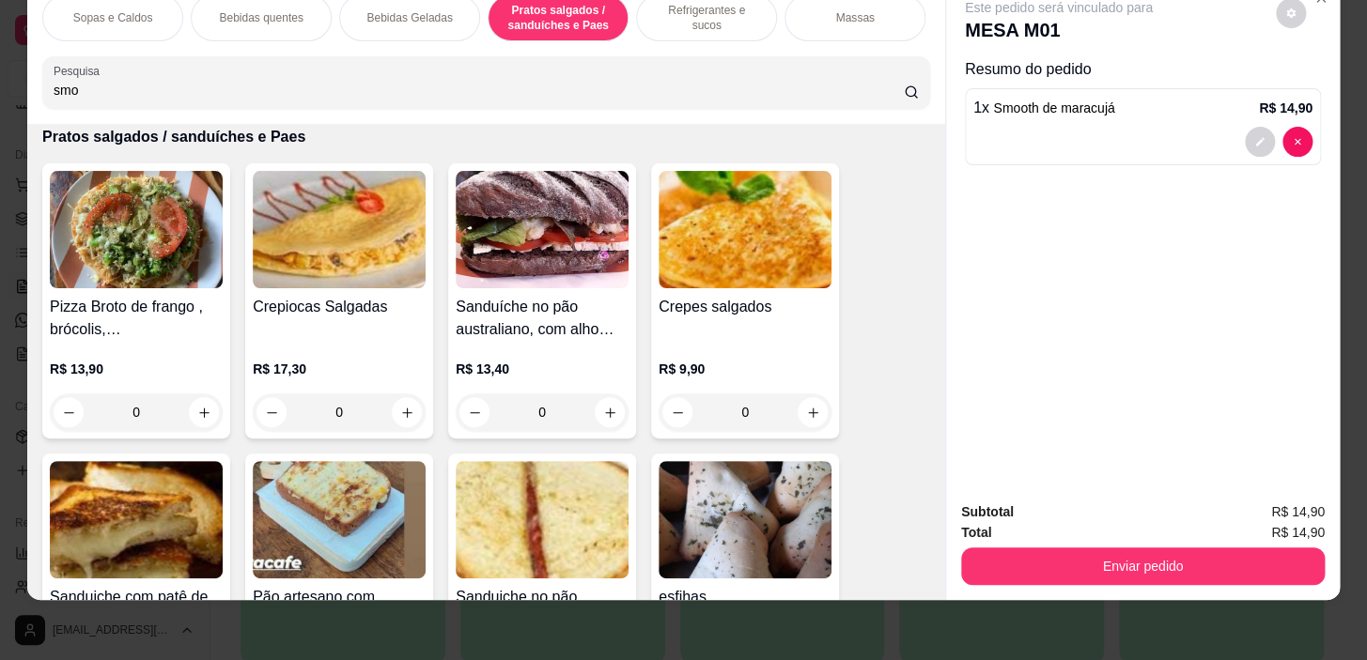
scroll to position [5069, 0]
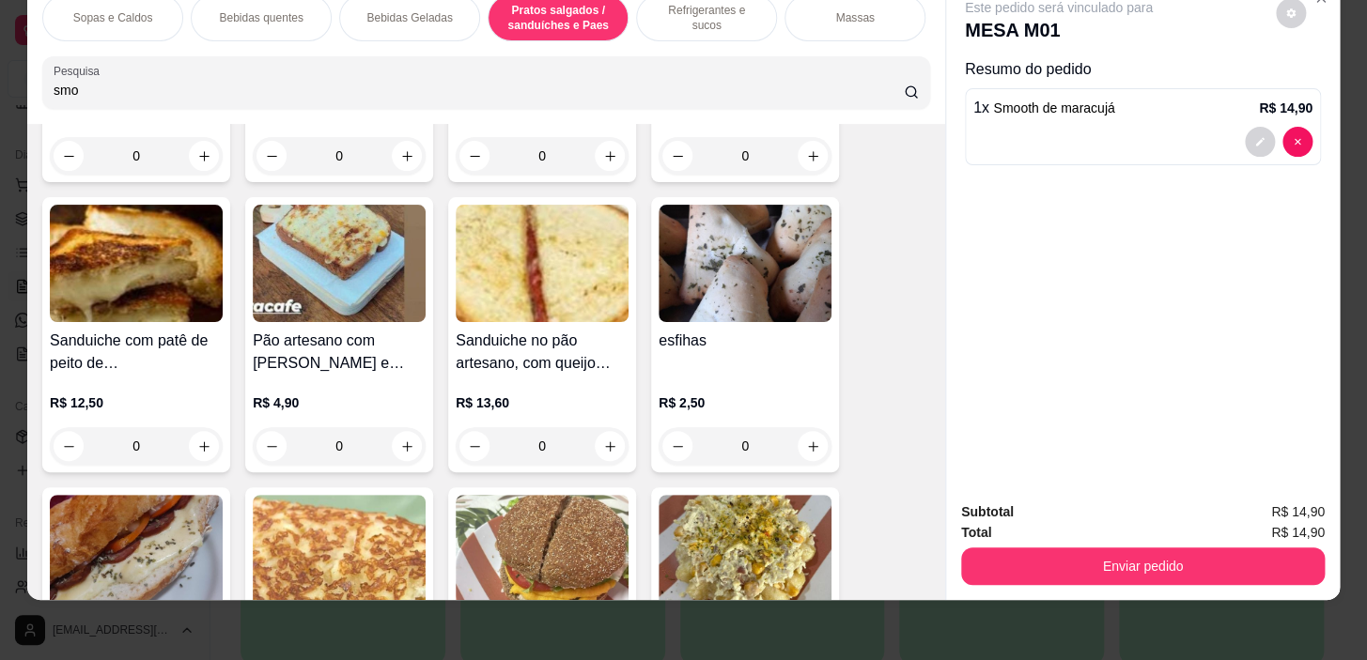
click at [803, 446] on div "0" at bounding box center [744, 446] width 173 height 38
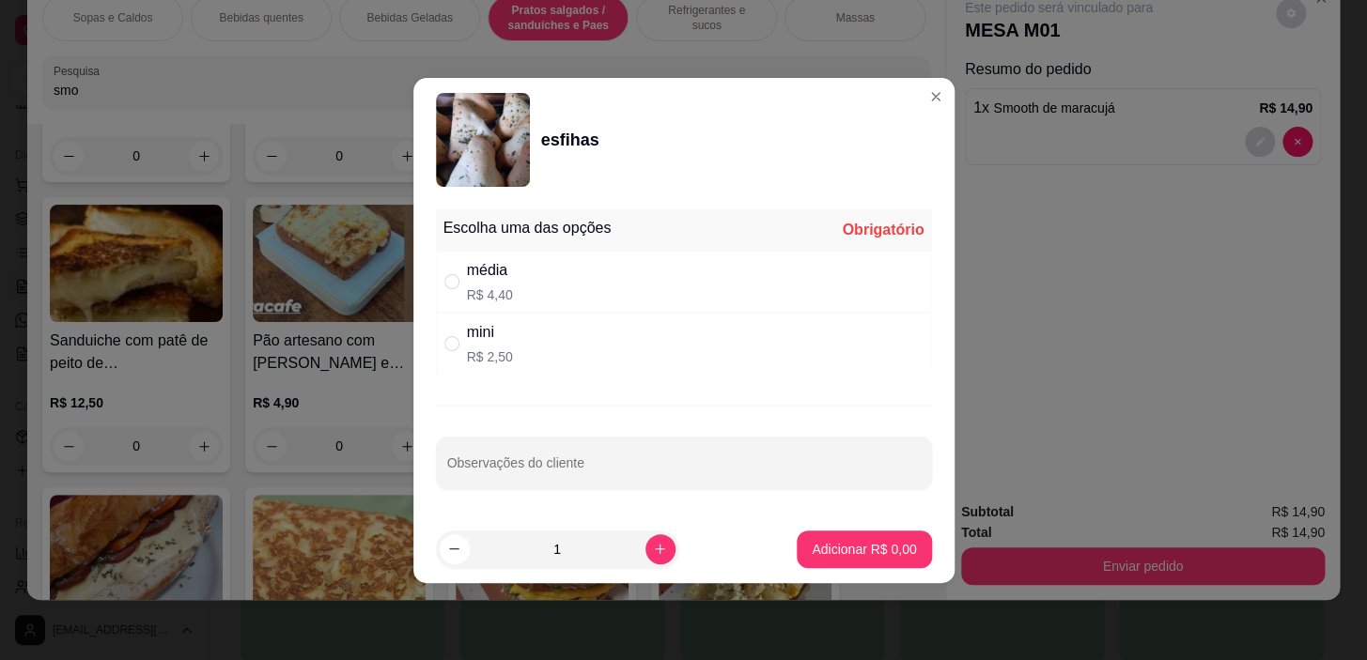
click at [757, 293] on div "média R$ 4,40" at bounding box center [684, 282] width 496 height 62
radio input "true"
click at [873, 569] on footer "1 Adicionar R$ 4,40" at bounding box center [683, 550] width 541 height 68
click at [868, 547] on p "Adicionar R$ 4,40" at bounding box center [864, 549] width 104 height 19
type input "1"
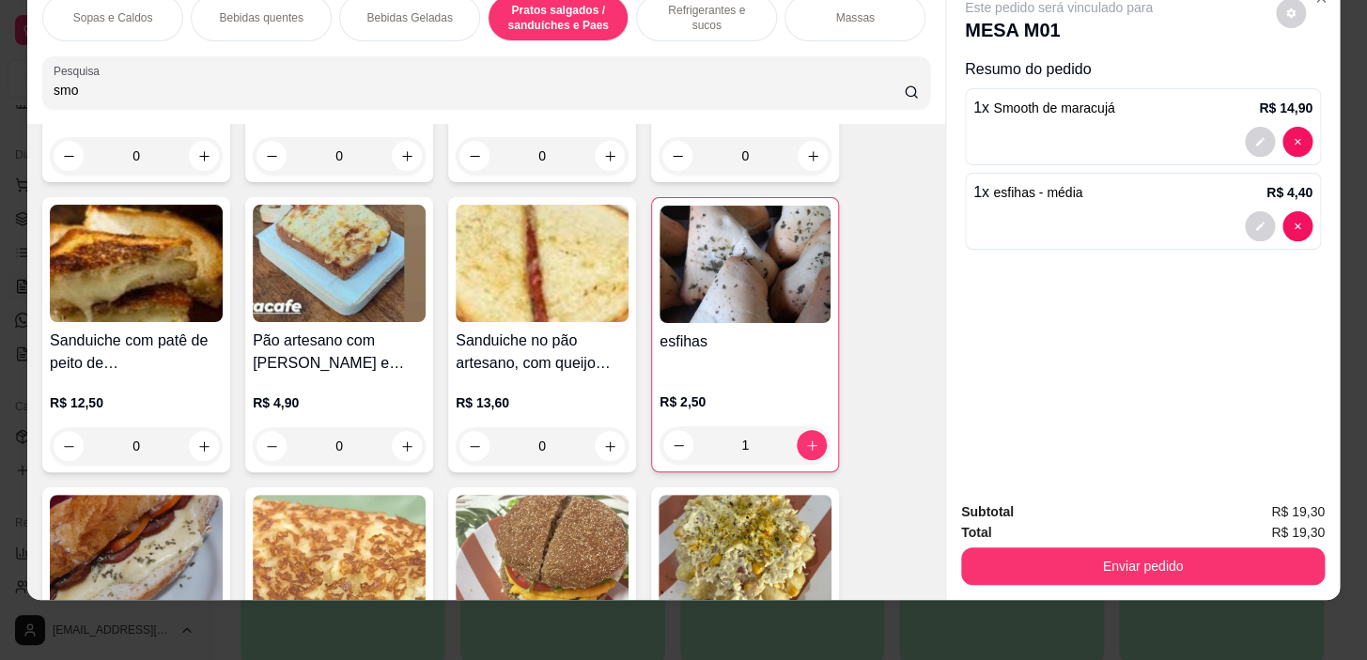
click at [250, 19] on div "Bebidas quentes" at bounding box center [261, 17] width 141 height 47
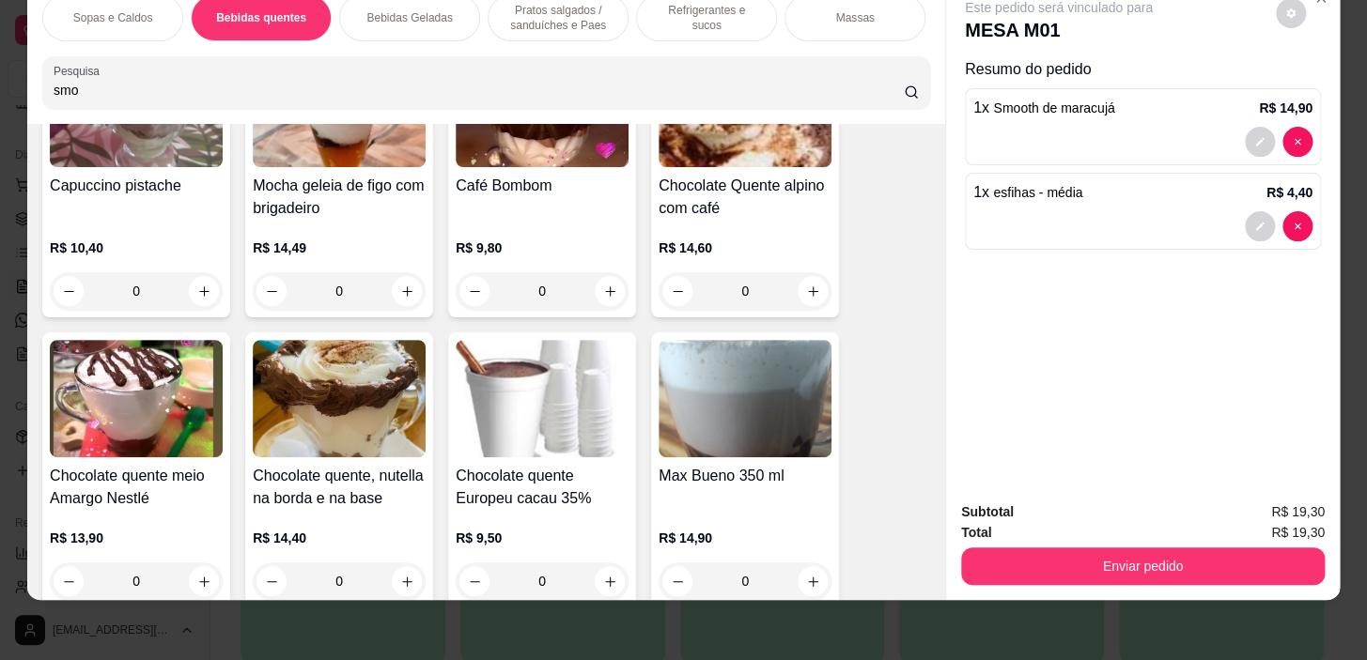
scroll to position [2085, 0]
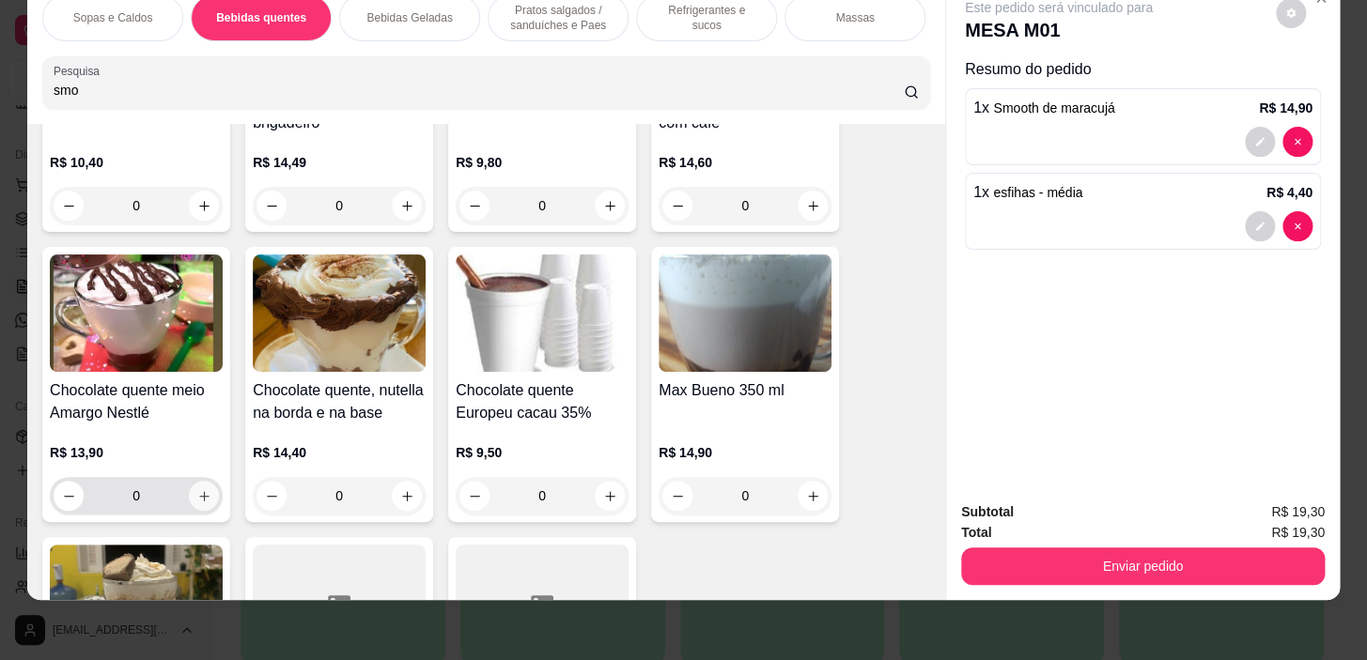
click at [202, 490] on icon "increase-product-quantity" at bounding box center [204, 496] width 14 height 14
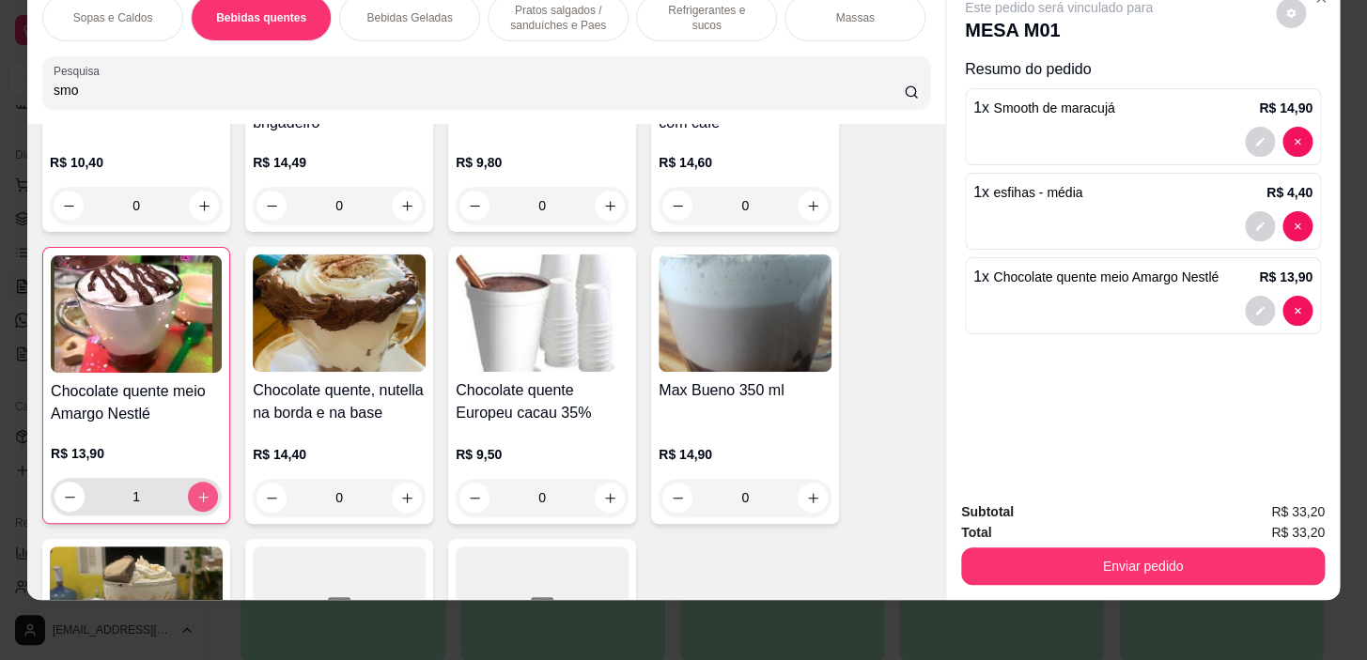
type input "1"
click at [1035, 541] on div "Subtotal R$ 33,20 Total R$ 33,20 Enviar pedido" at bounding box center [1143, 544] width 364 height 84
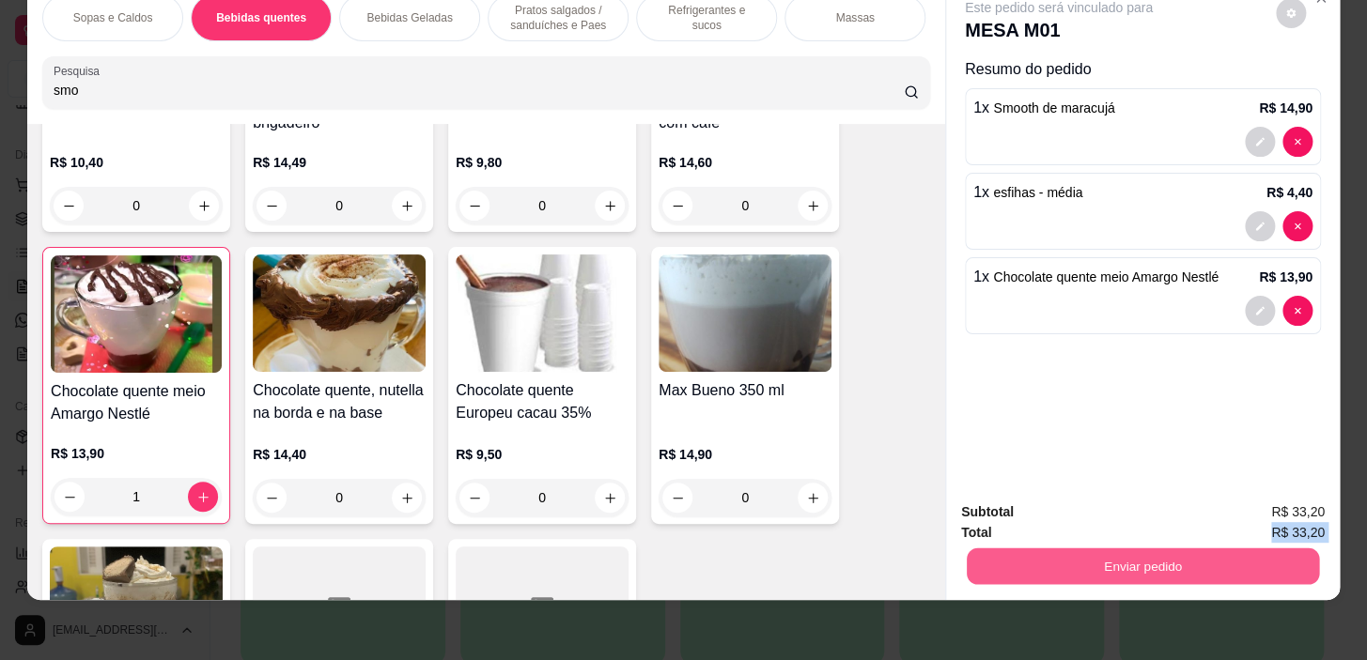
click at [1024, 559] on button "Enviar pedido" at bounding box center [1143, 567] width 352 height 37
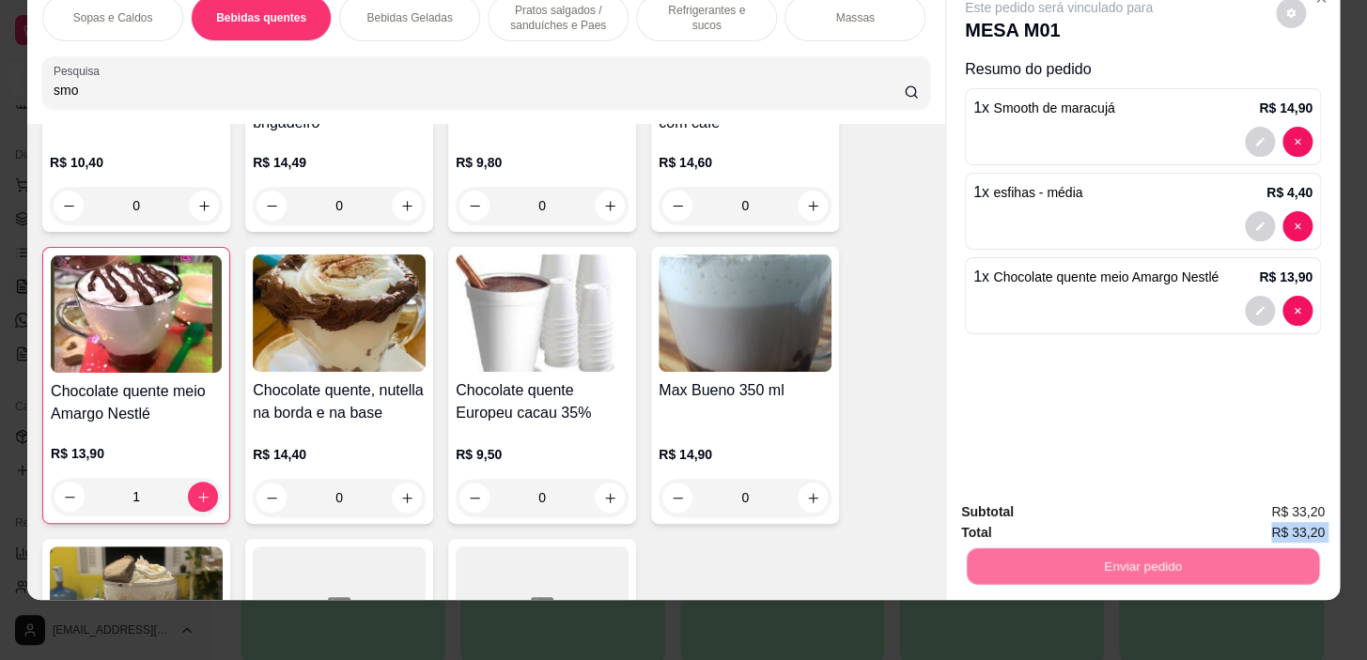
click at [1035, 508] on button "Não registrar e enviar pedido" at bounding box center [1080, 506] width 190 height 35
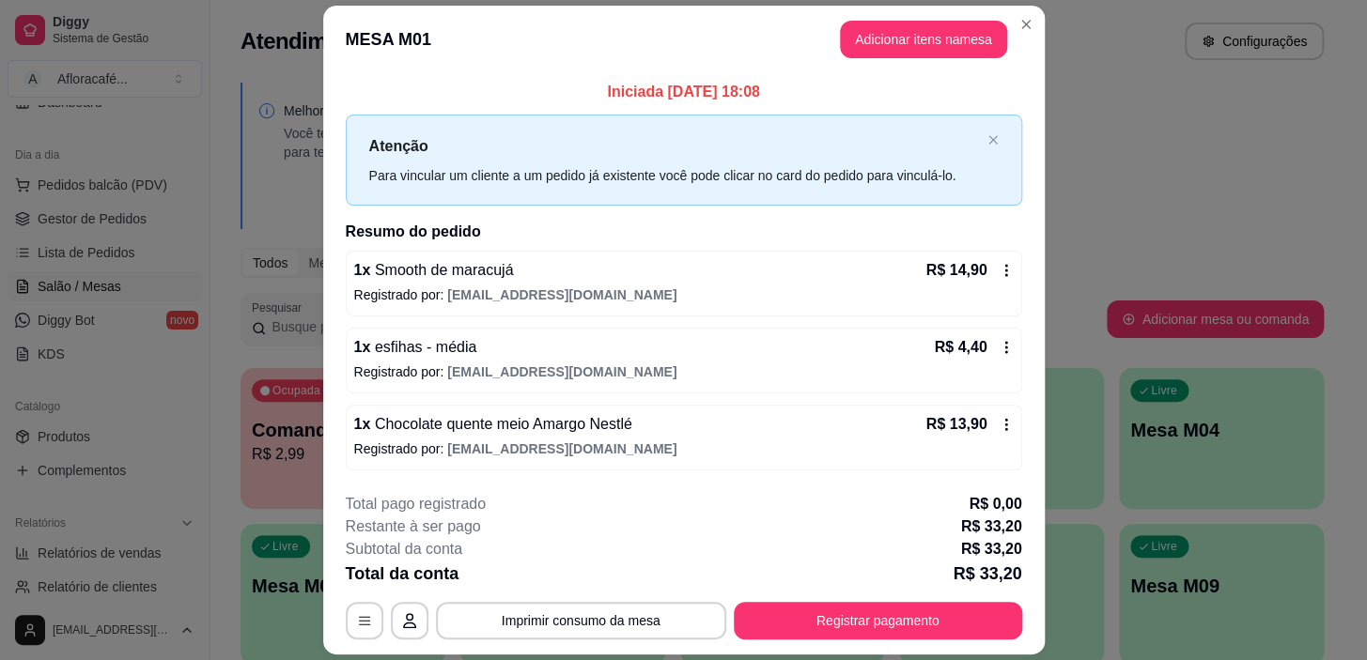
click at [1031, 39] on header "MESA M01 Adicionar itens na mesa" at bounding box center [683, 40] width 721 height 68
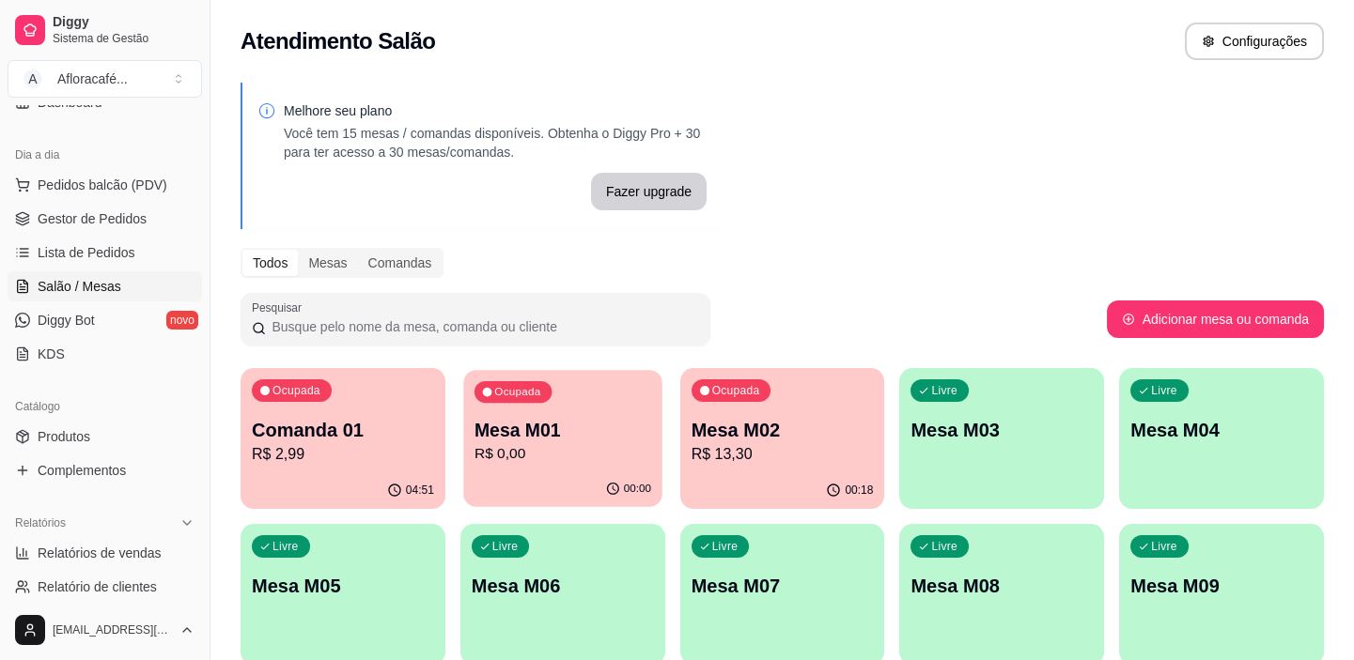
click at [592, 459] on p "R$ 0,00" at bounding box center [562, 454] width 177 height 22
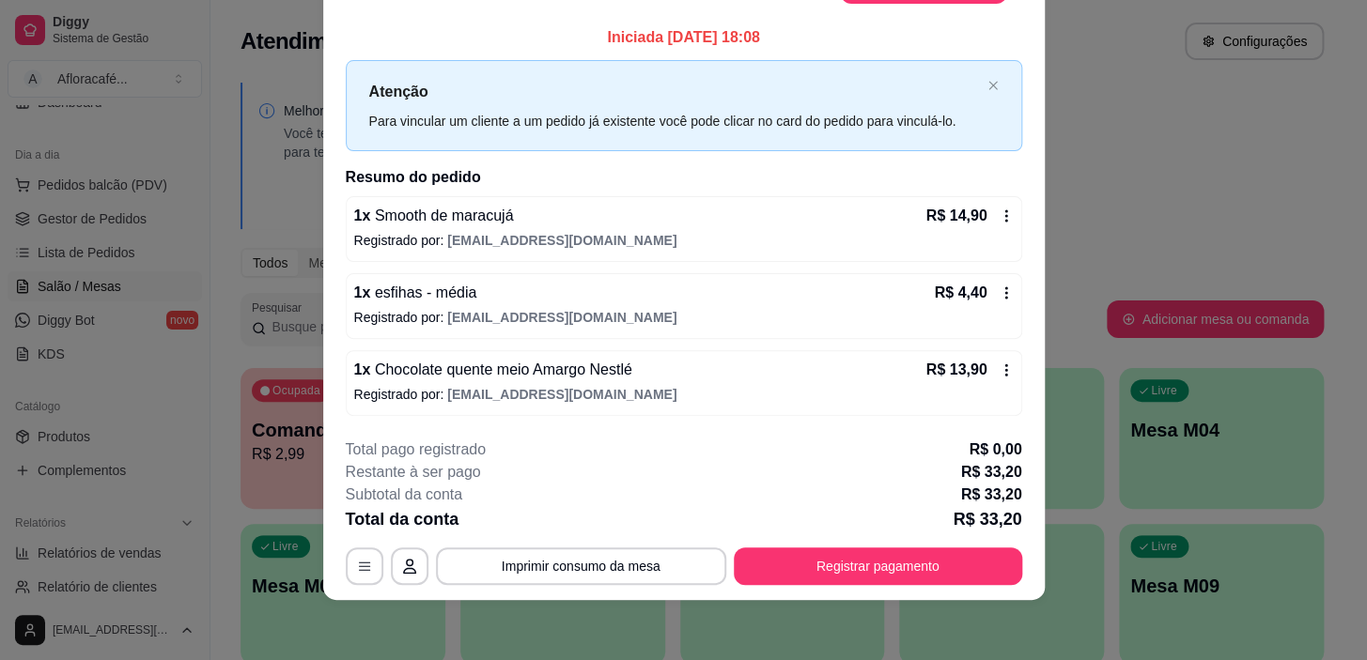
scroll to position [0, 0]
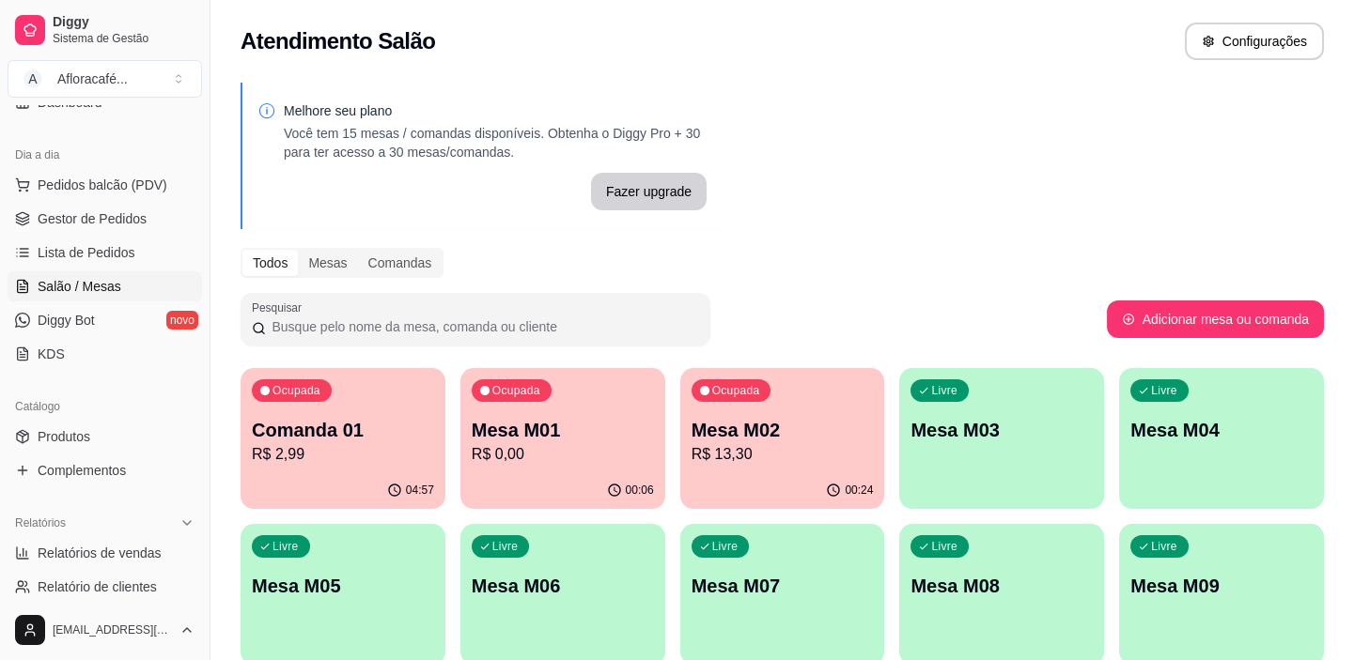
click at [760, 425] on p "Mesa M02" at bounding box center [782, 430] width 182 height 26
click at [601, 421] on p "Mesa M01" at bounding box center [562, 430] width 177 height 25
click at [797, 436] on p "Mesa M02" at bounding box center [782, 430] width 182 height 26
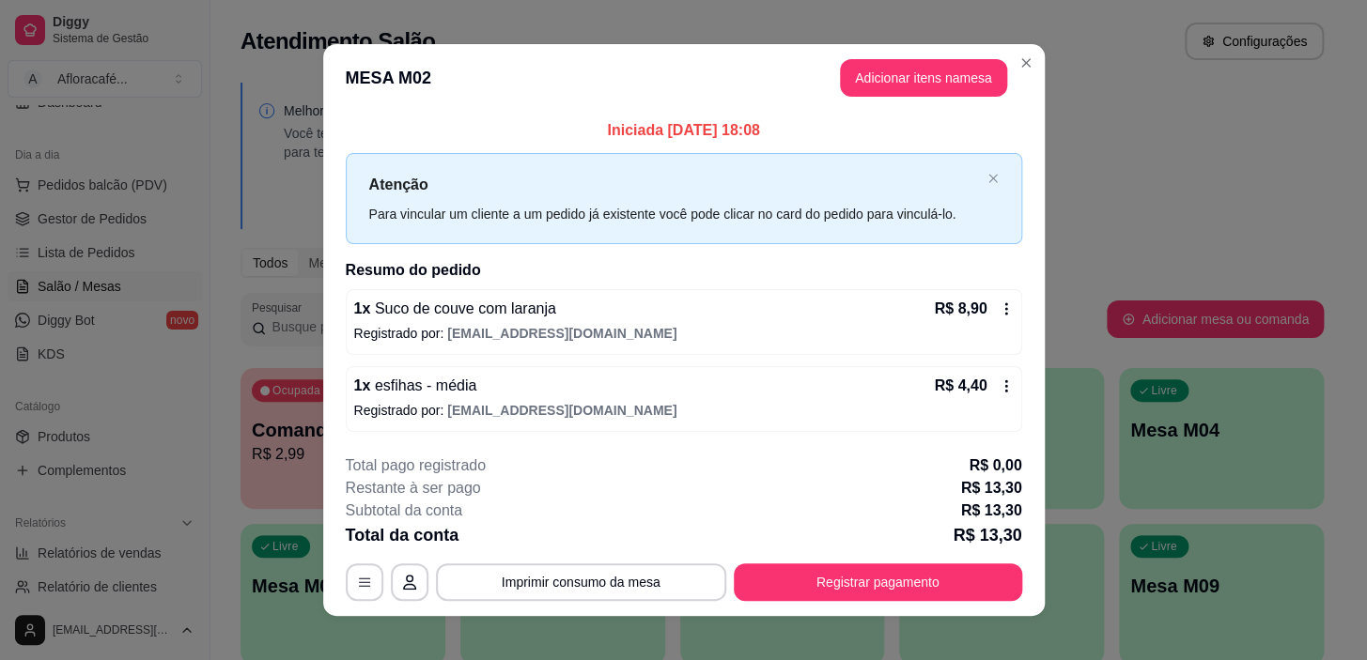
scroll to position [16, 0]
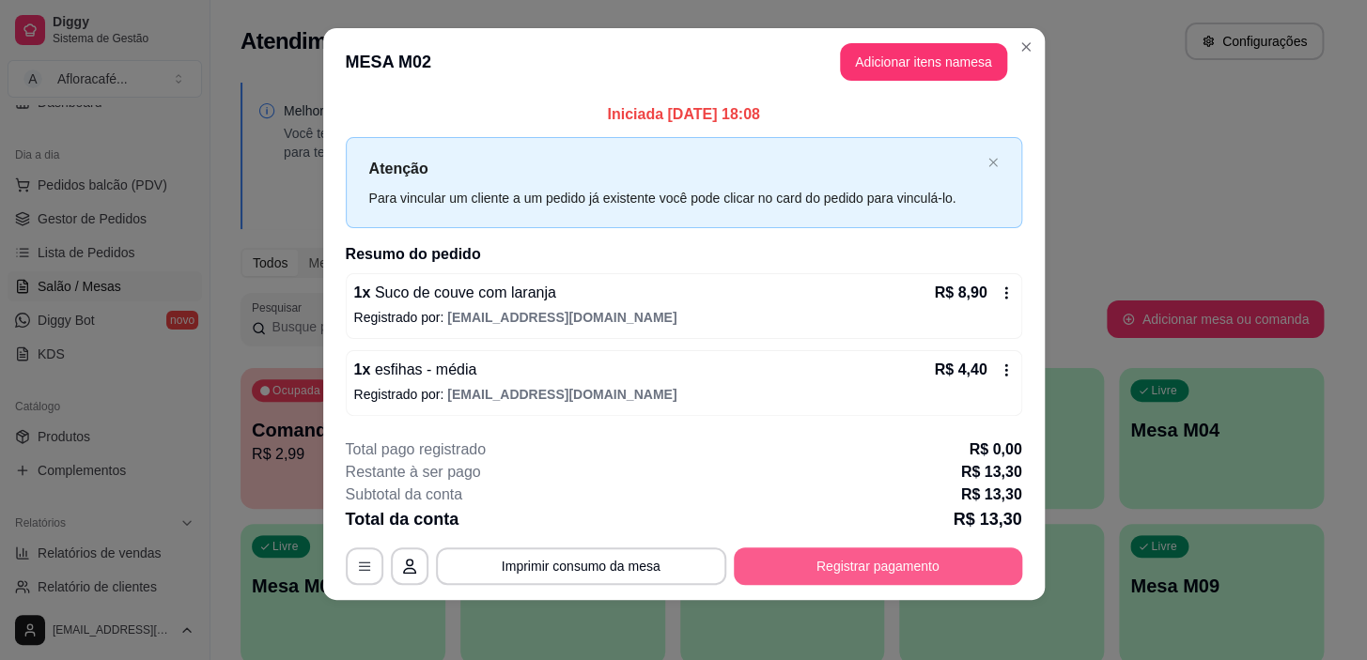
click at [816, 561] on button "Registrar pagamento" at bounding box center [878, 567] width 288 height 38
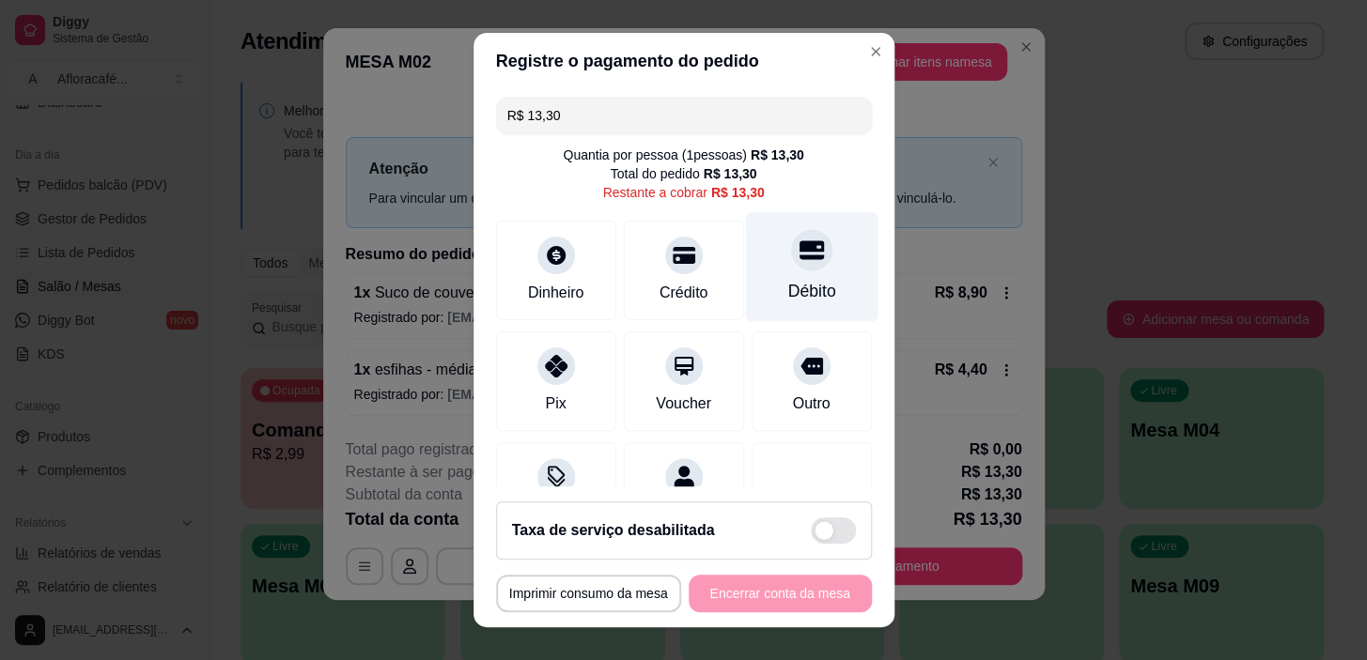
click at [787, 287] on div "Débito" at bounding box center [811, 291] width 48 height 24
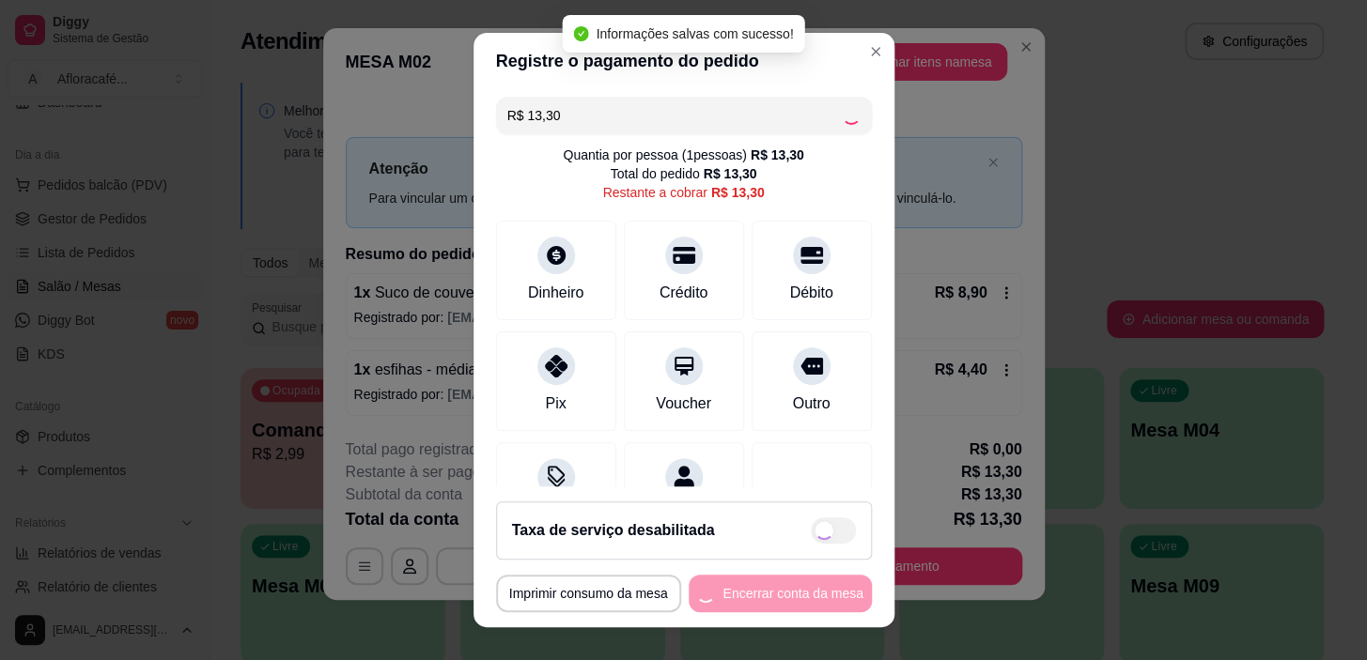
type input "R$ 0,00"
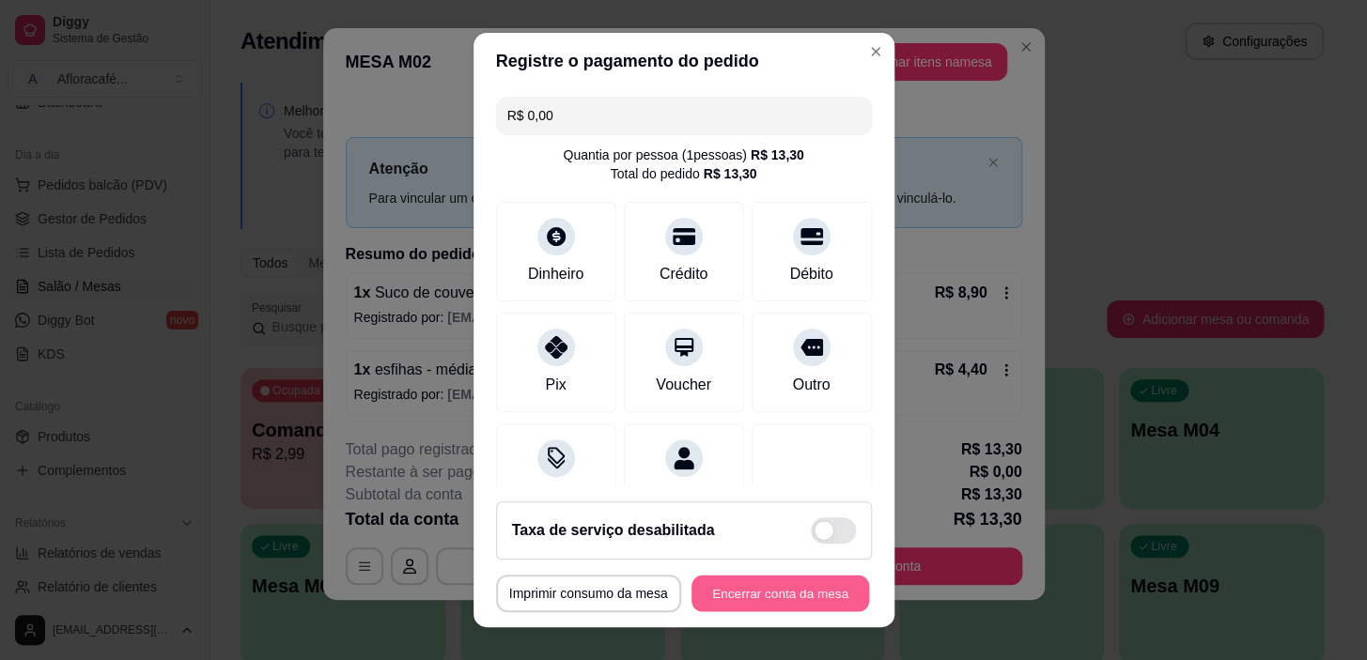
click at [743, 588] on button "Encerrar conta da mesa" at bounding box center [780, 593] width 178 height 37
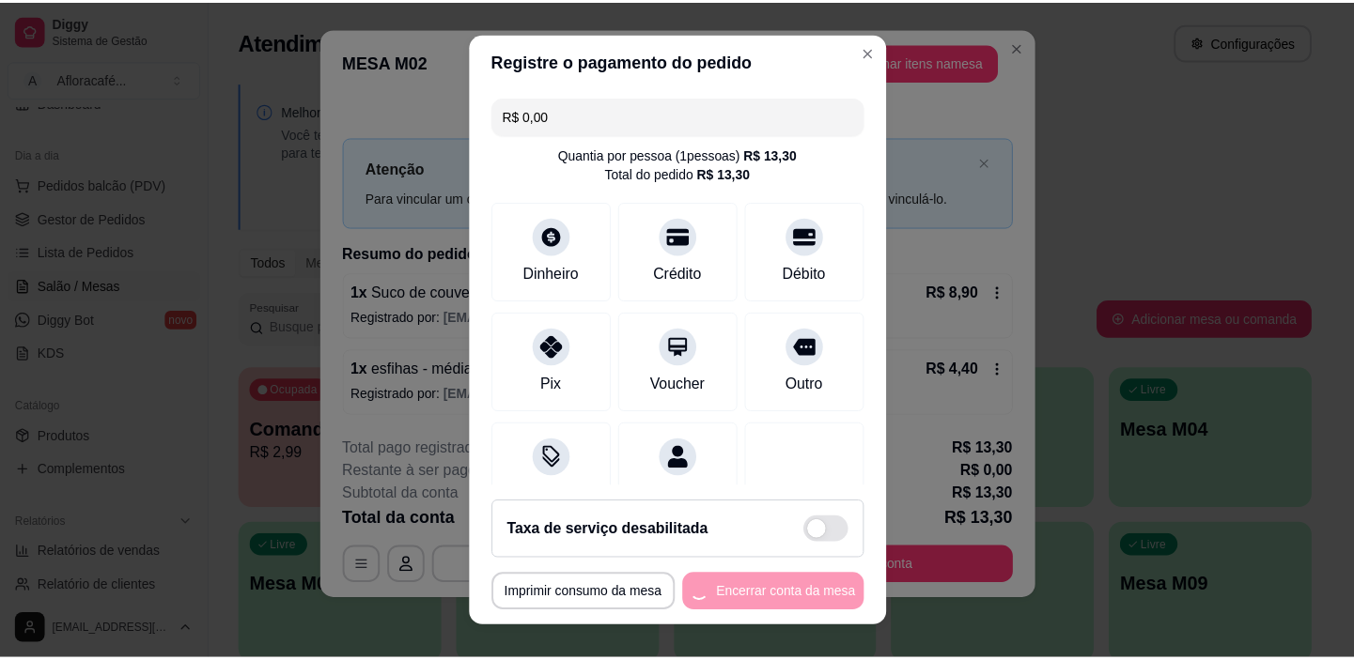
scroll to position [0, 0]
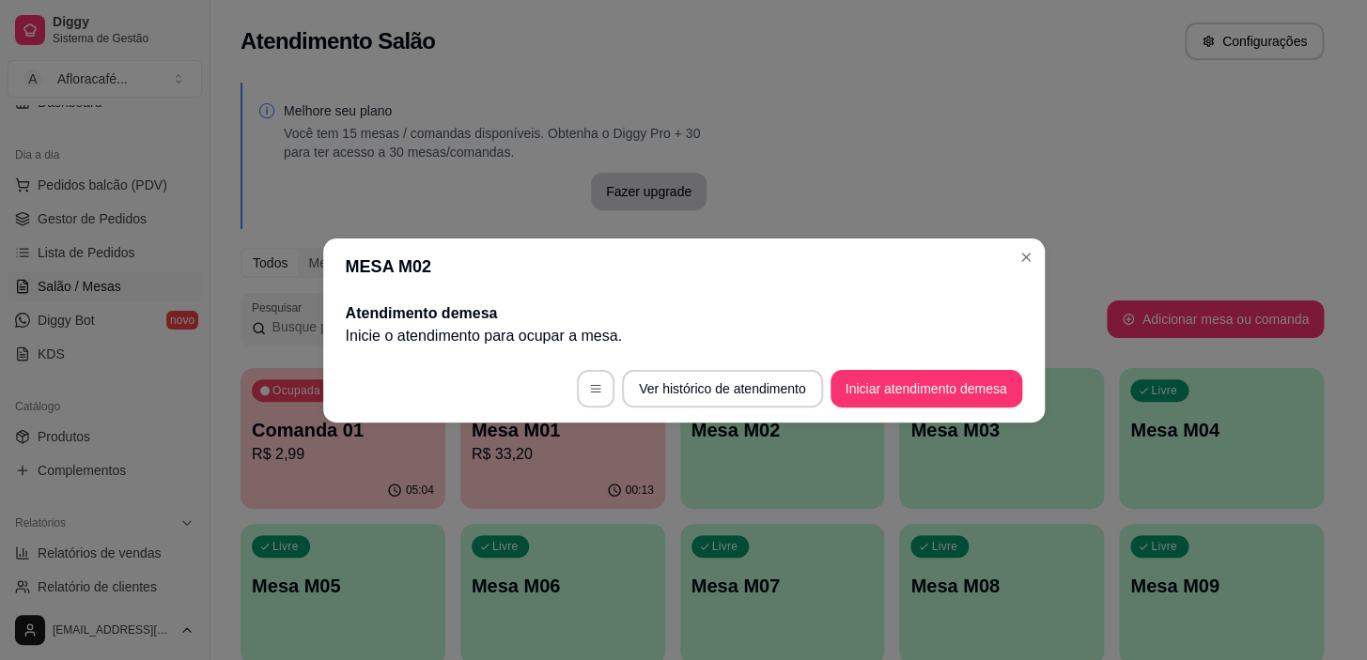
click at [1028, 240] on header "MESA M02" at bounding box center [683, 267] width 721 height 56
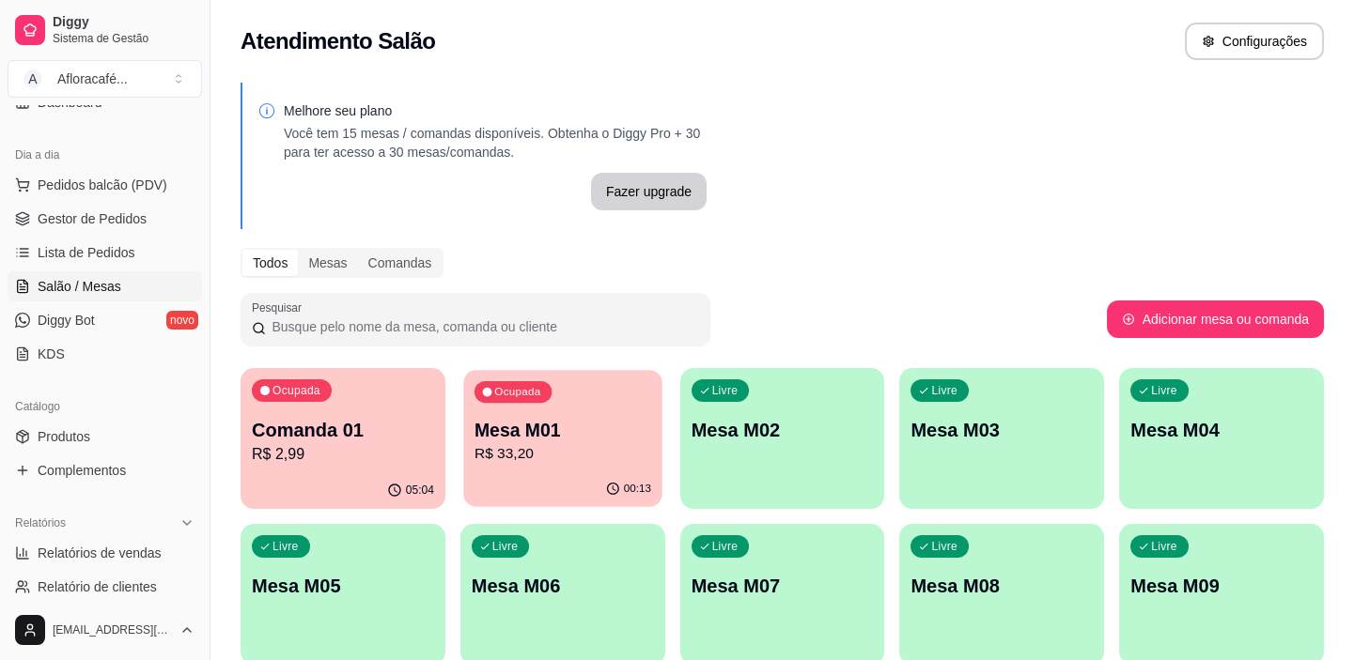
click at [598, 455] on p "R$ 33,20" at bounding box center [562, 454] width 177 height 22
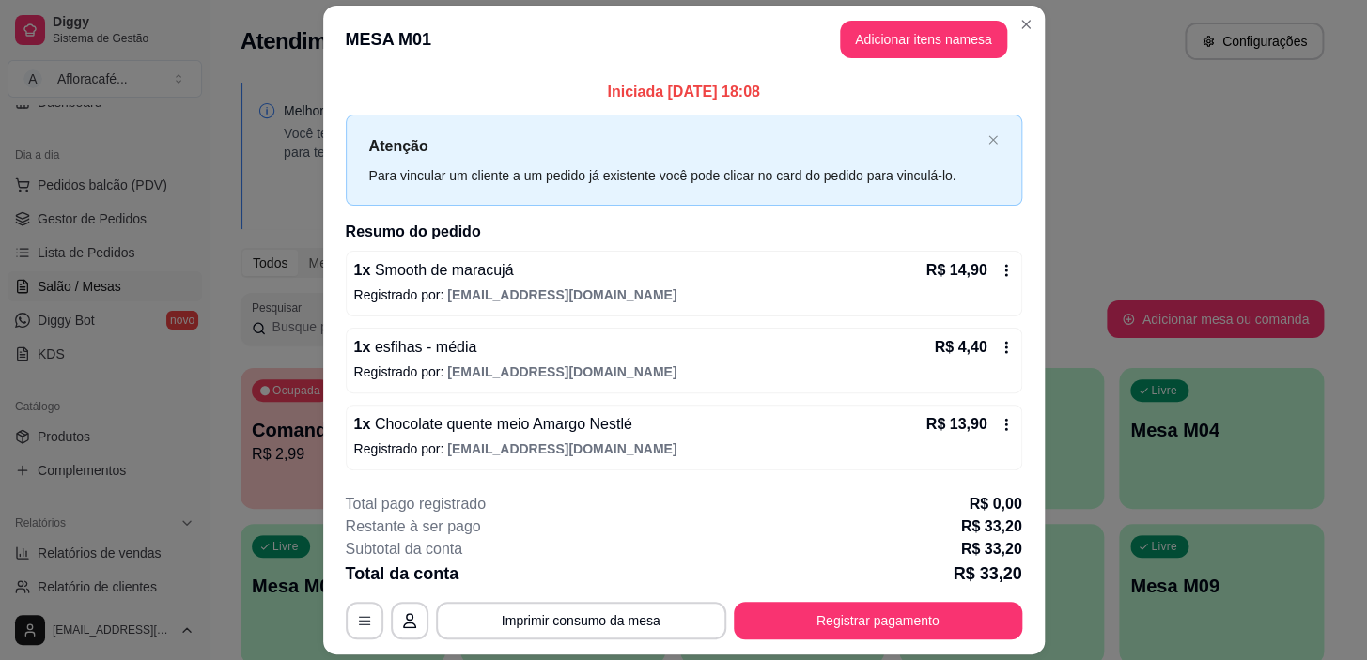
drag, startPoint x: 919, startPoint y: 640, endPoint x: 923, endPoint y: 620, distance: 20.3
click at [915, 638] on footer "**********" at bounding box center [683, 566] width 721 height 177
click at [923, 620] on button "Registrar pagamento" at bounding box center [878, 621] width 288 height 38
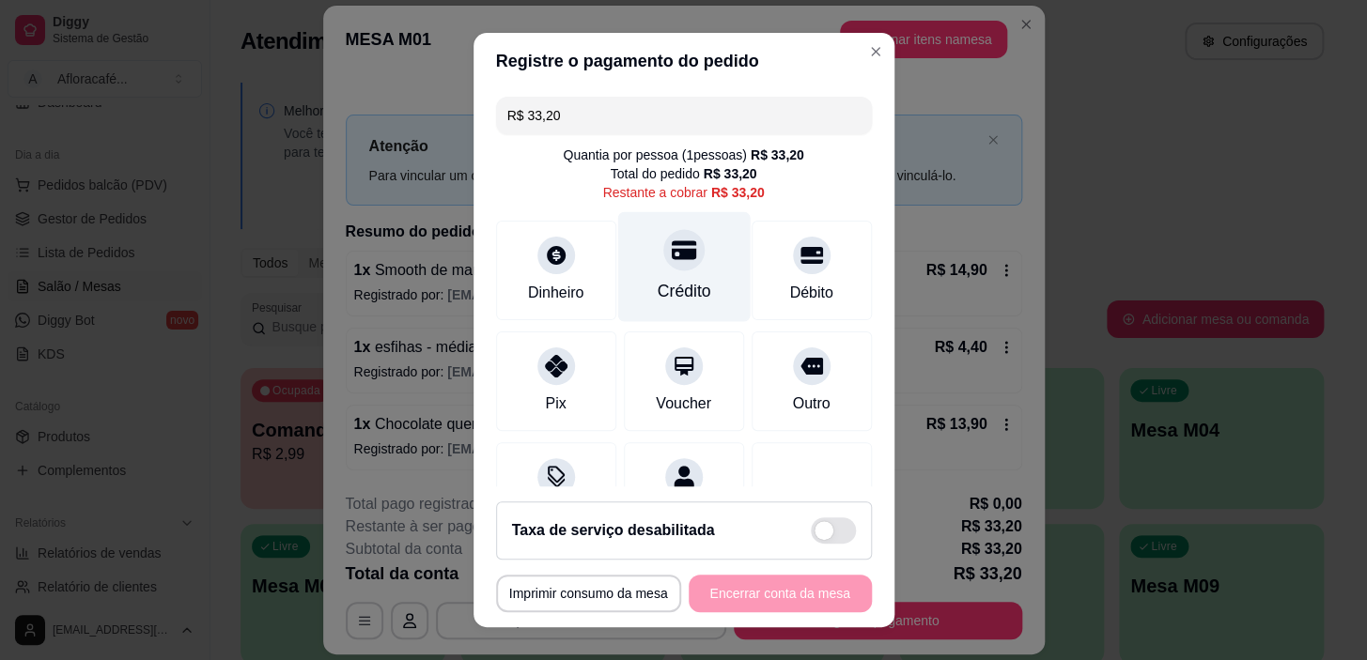
click at [631, 271] on div "Crédito" at bounding box center [683, 267] width 132 height 110
type input "R$ 0,00"
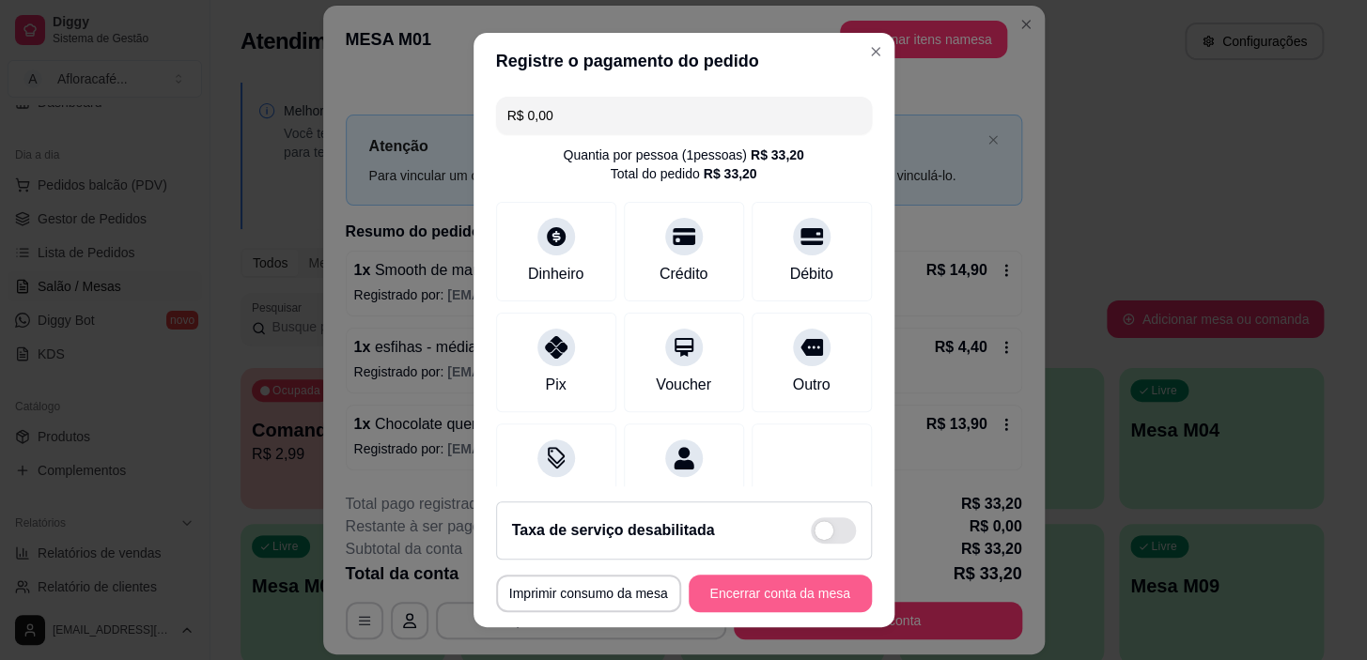
click at [761, 592] on button "Encerrar conta da mesa" at bounding box center [780, 594] width 183 height 38
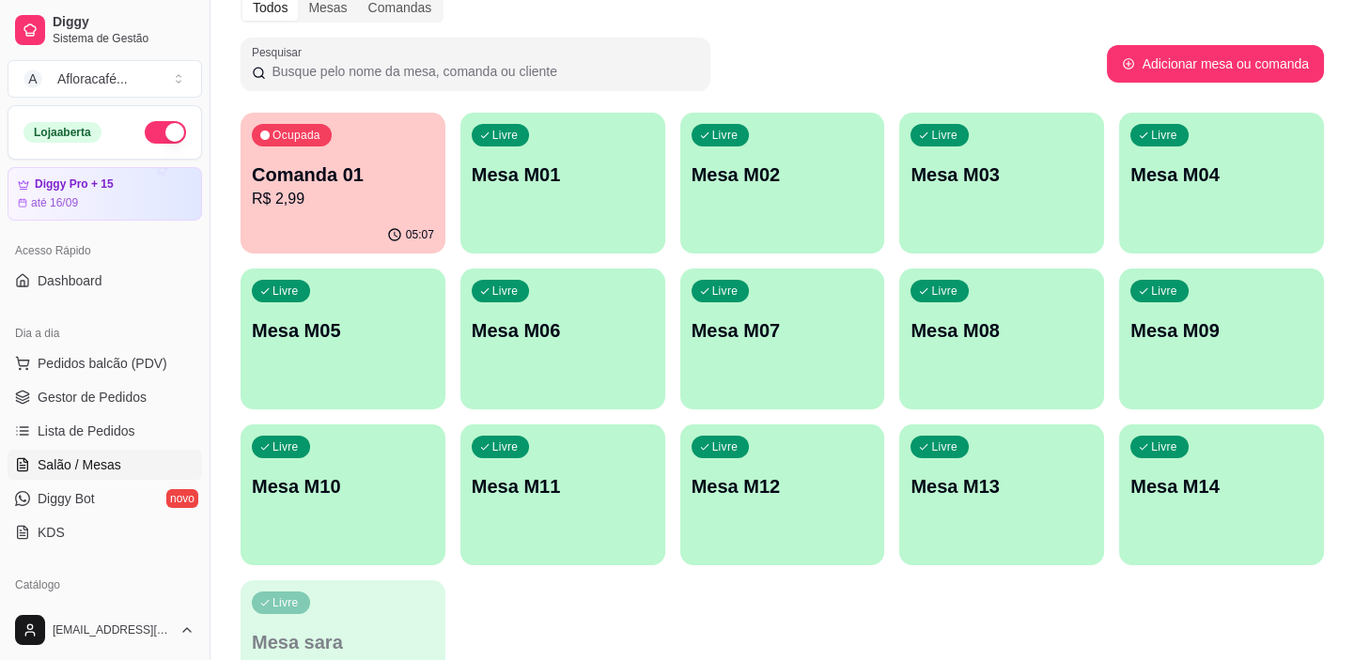
click at [160, 136] on button "button" at bounding box center [165, 132] width 41 height 23
click at [844, 81] on div "Pesquisar" at bounding box center [673, 64] width 866 height 53
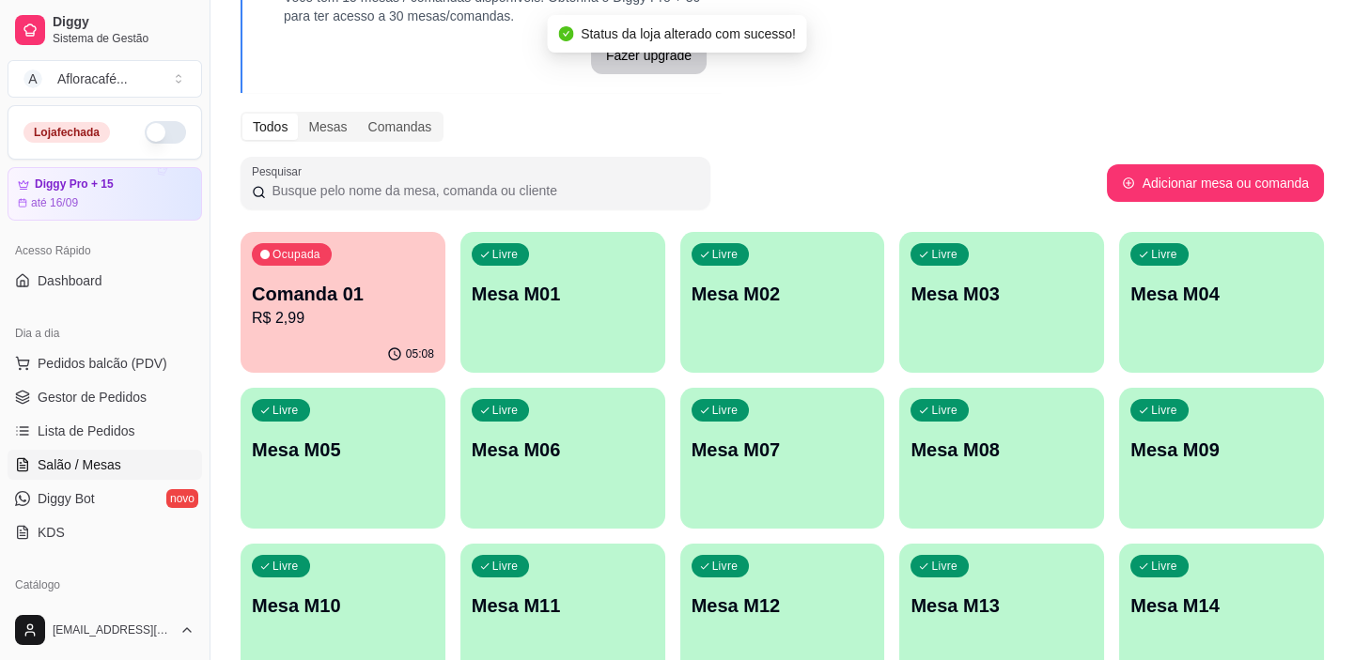
scroll to position [51, 0]
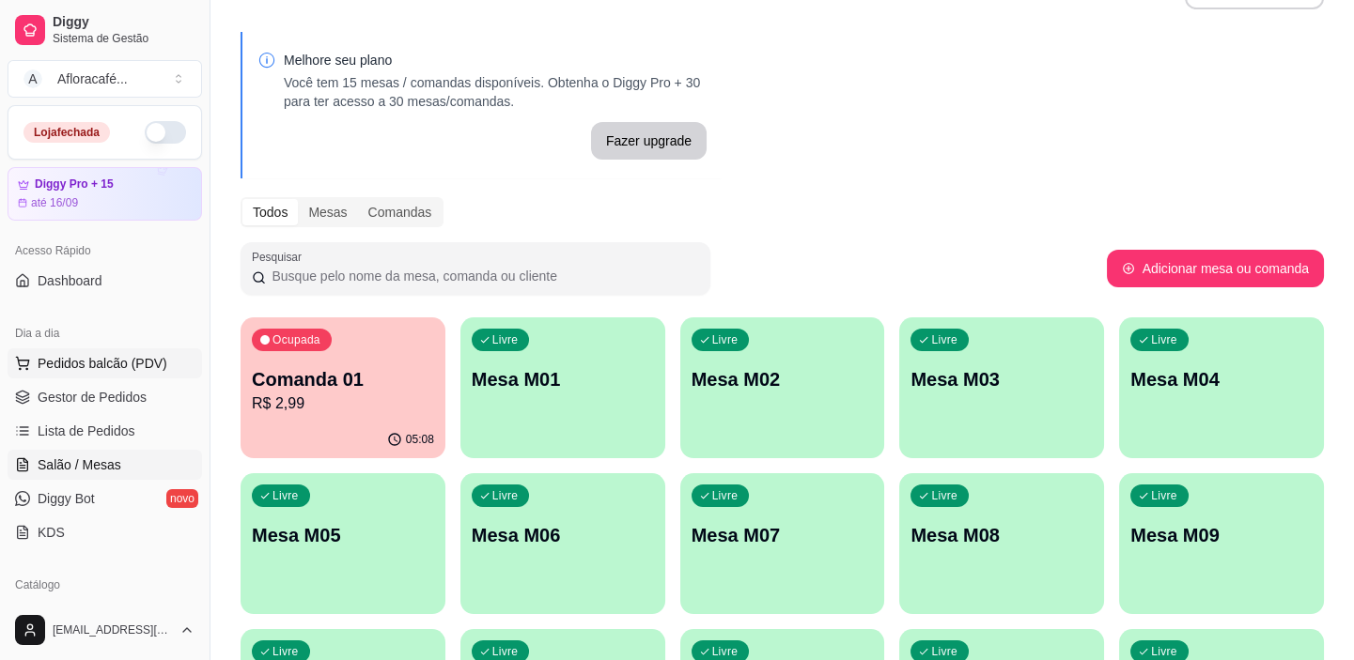
click at [135, 356] on span "Pedidos balcão (PDV)" at bounding box center [103, 363] width 130 height 19
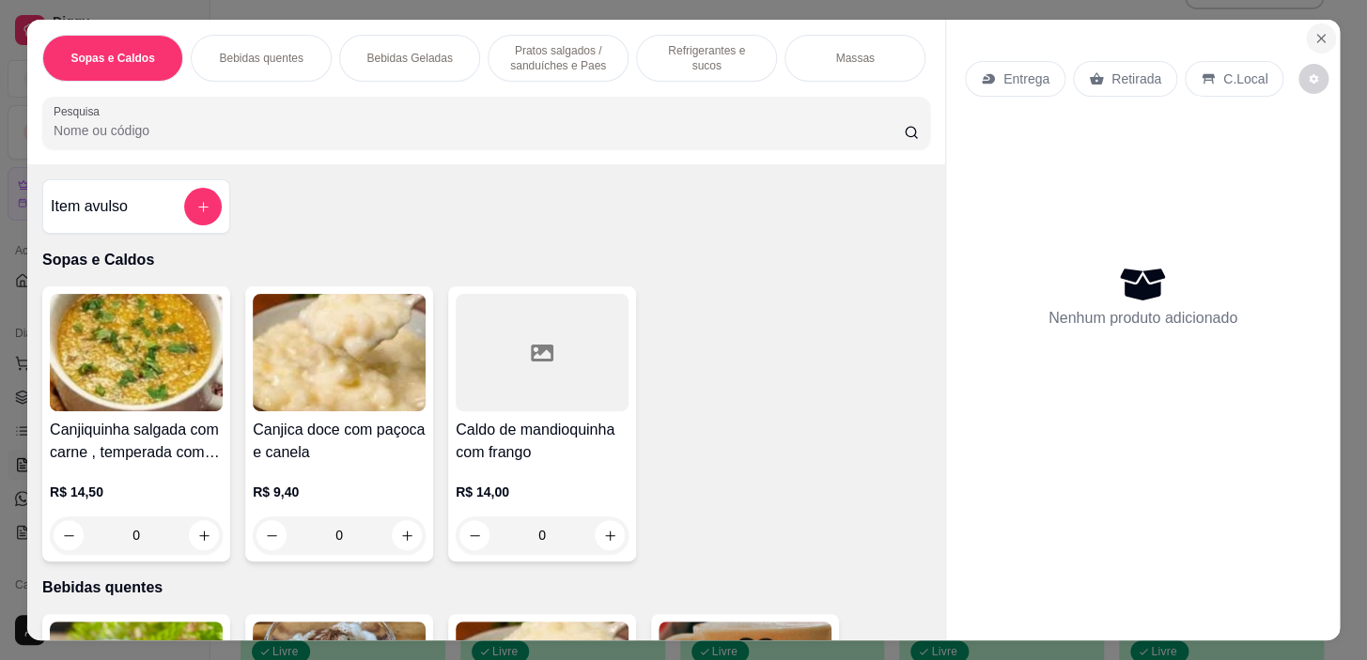
click at [1323, 31] on button "Close" at bounding box center [1321, 38] width 30 height 30
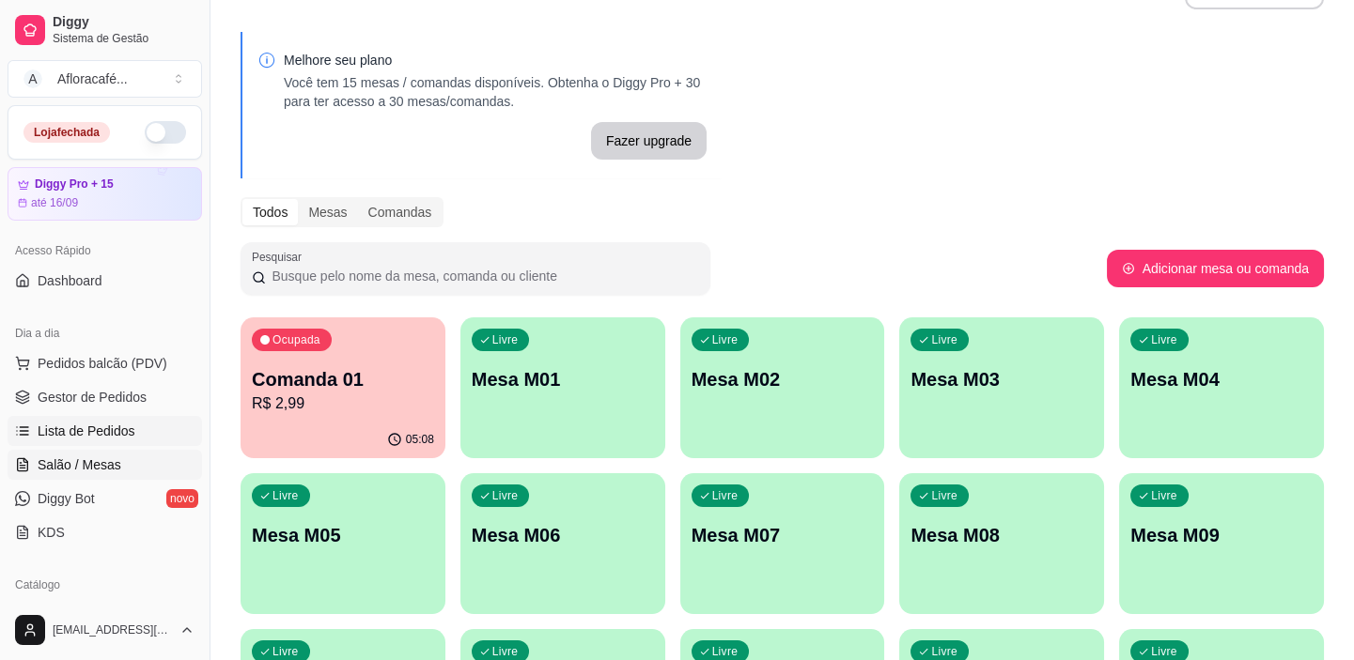
click at [155, 433] on link "Lista de Pedidos" at bounding box center [105, 431] width 194 height 30
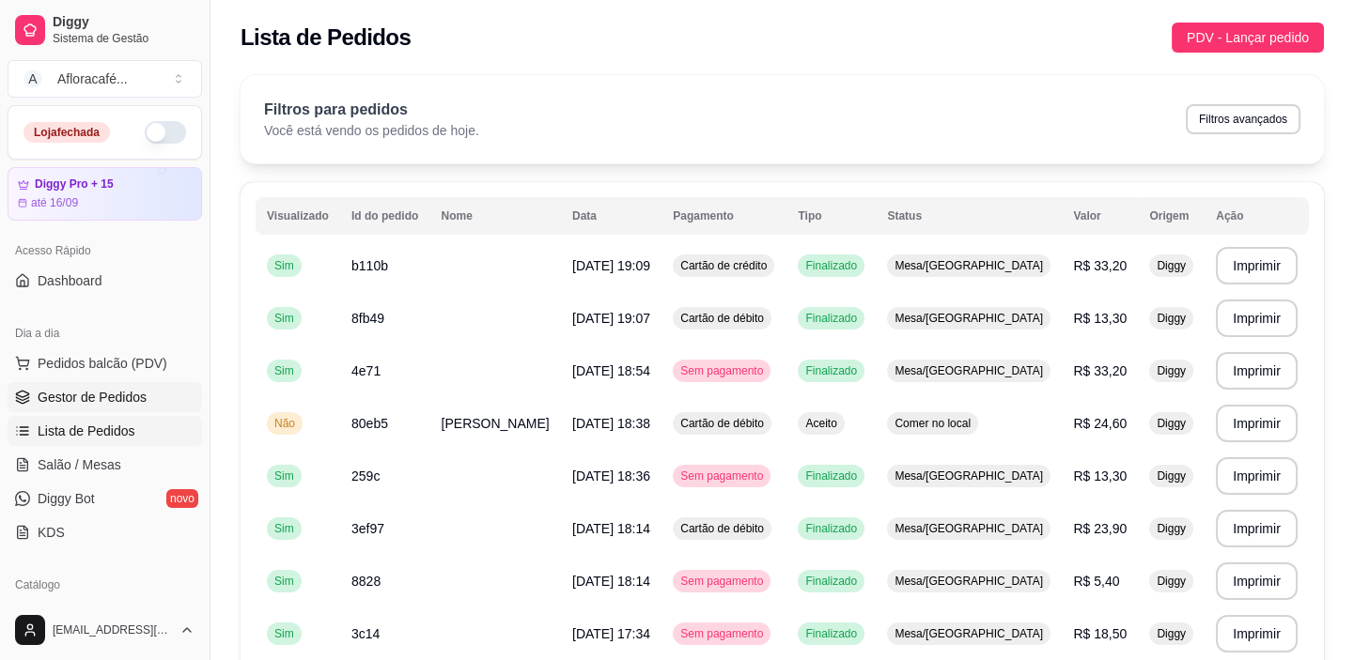
click at [106, 388] on span "Gestor de Pedidos" at bounding box center [92, 397] width 109 height 19
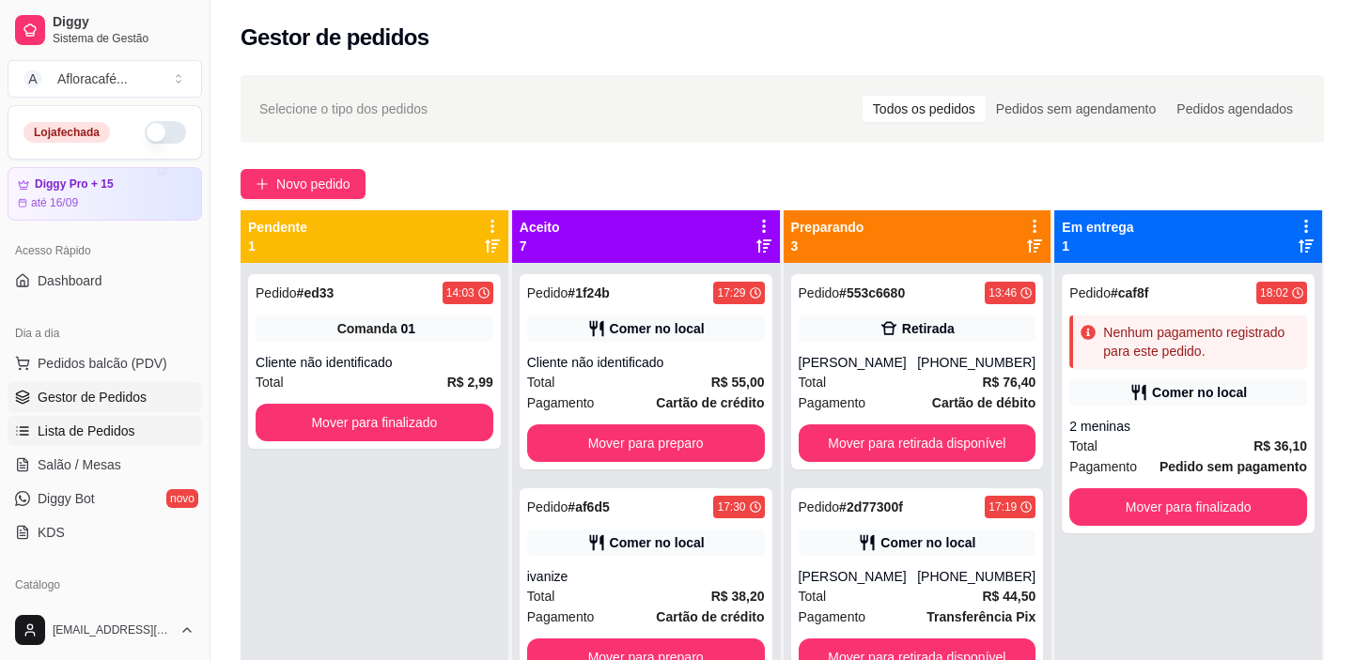
click at [112, 431] on span "Lista de Pedidos" at bounding box center [87, 431] width 98 height 19
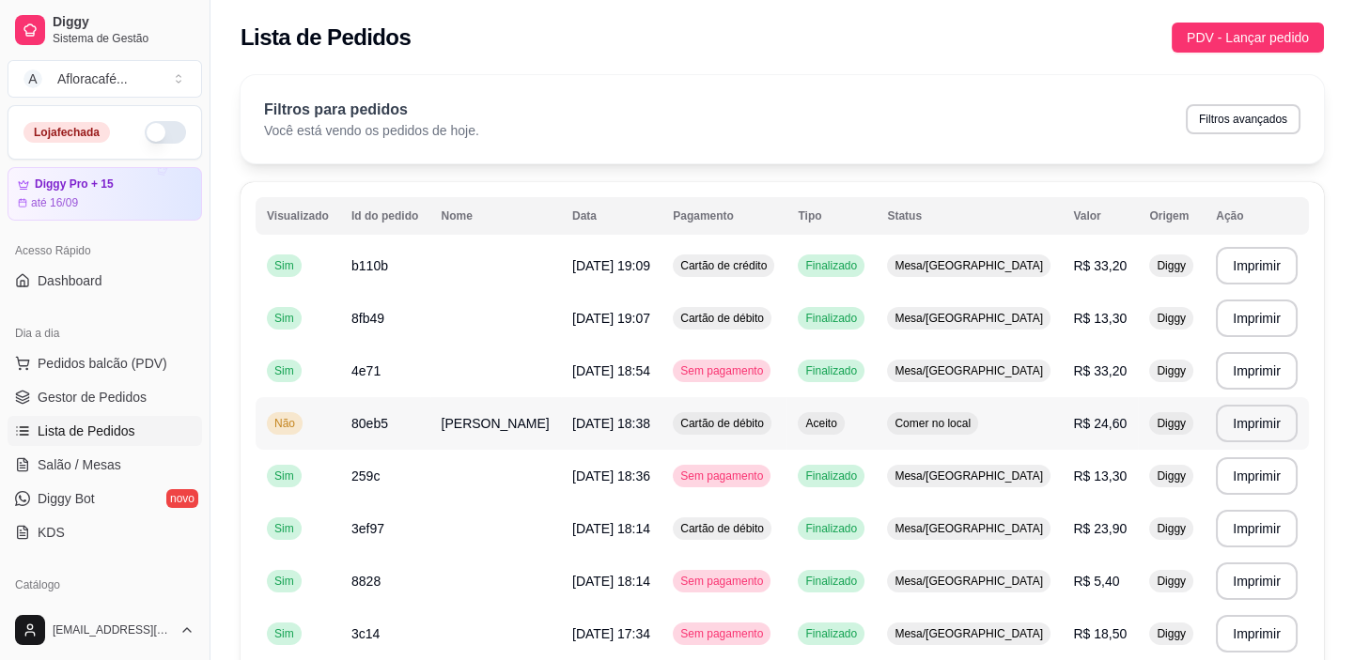
click at [514, 421] on td "[PERSON_NAME]" at bounding box center [495, 423] width 131 height 53
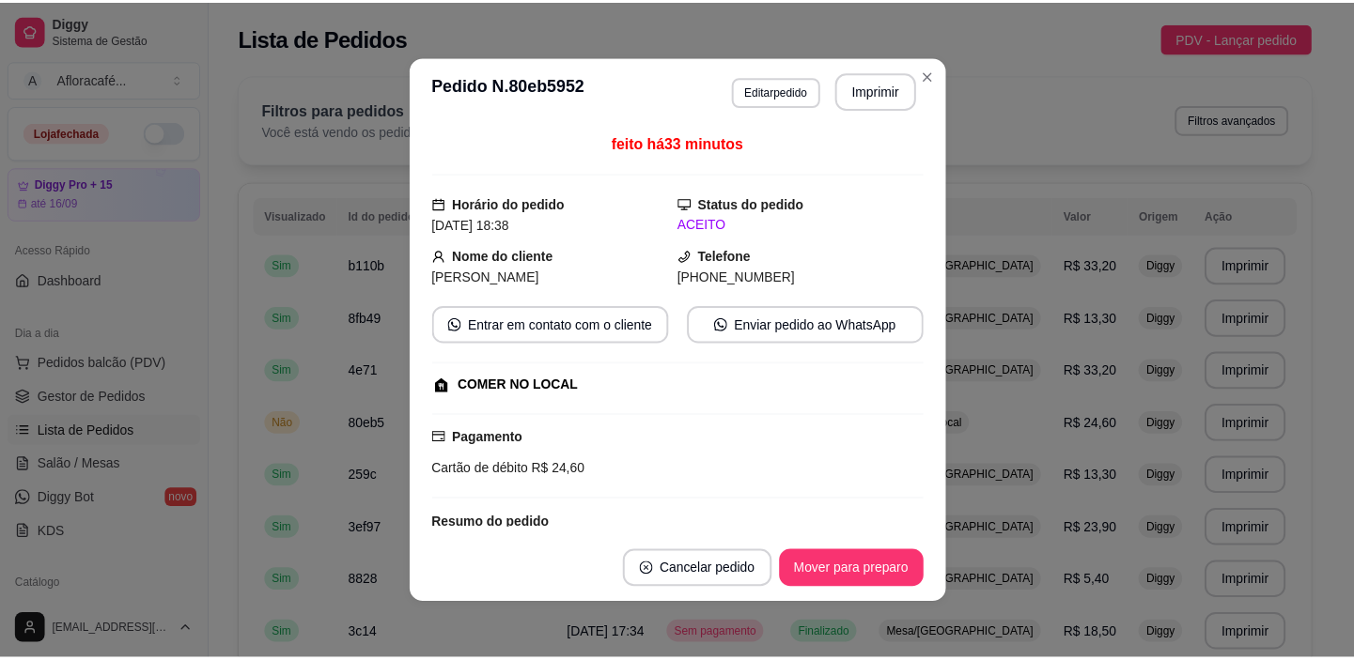
scroll to position [187, 0]
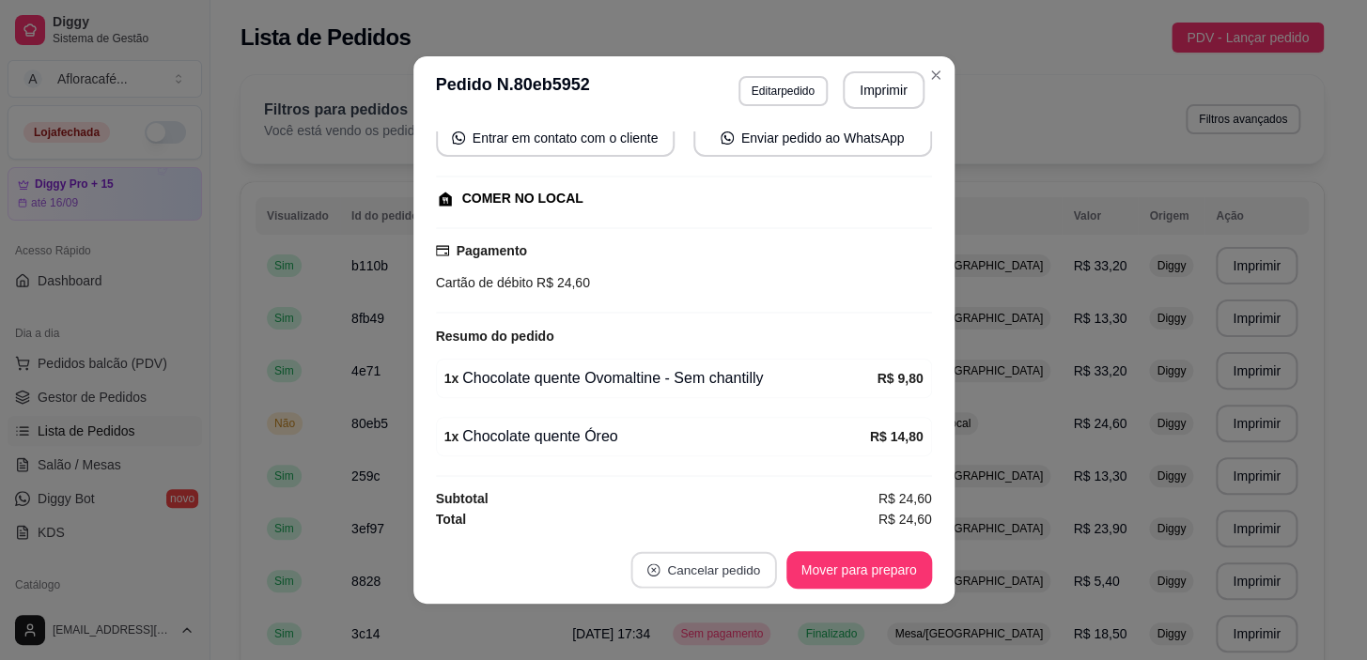
click at [676, 575] on button "Cancelar pedido" at bounding box center [703, 570] width 146 height 37
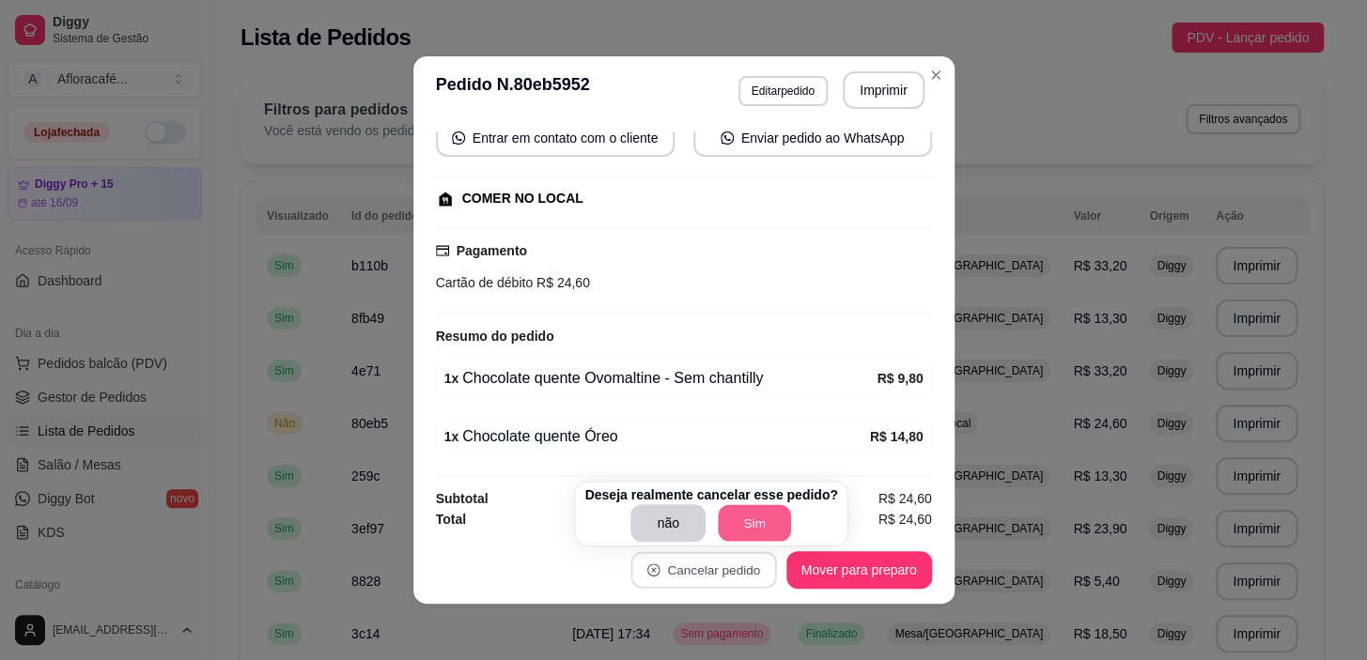
click at [742, 532] on button "Sim" at bounding box center [754, 523] width 73 height 37
